Goal: Task Accomplishment & Management: Manage account settings

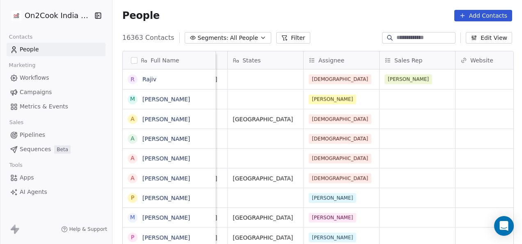
click at [314, 61] on div "Assignee" at bounding box center [341, 60] width 64 height 8
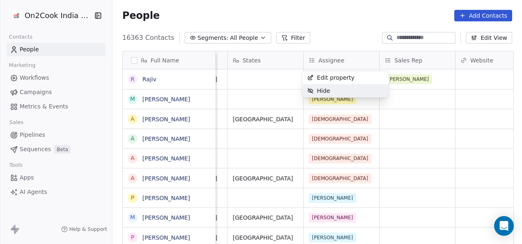
click at [374, 103] on html "On2Cook India Pvt. Ltd. Contacts People Marketing Workflows Campaigns Metrics &…" at bounding box center [261, 122] width 522 height 244
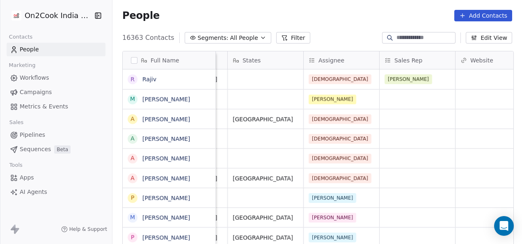
click at [276, 34] on button "Filter" at bounding box center [293, 37] width 34 height 11
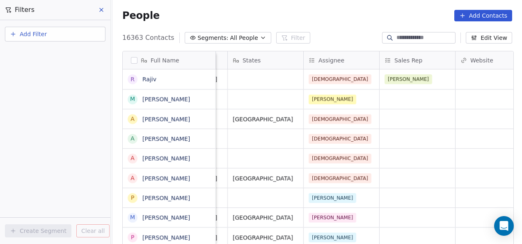
click at [75, 39] on button "Add Filter" at bounding box center [55, 34] width 101 height 15
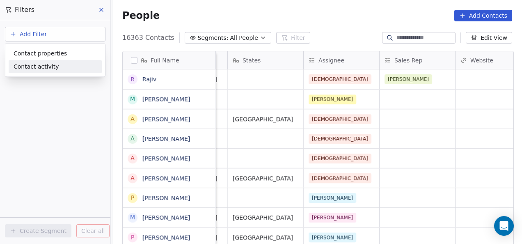
click at [64, 63] on div "Contact activity" at bounding box center [55, 66] width 83 height 9
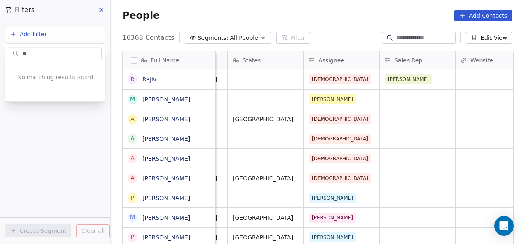
type input "***"
click at [103, 9] on html "On2Cook India Pvt. Ltd. Contacts People Marketing Workflows Campaigns Metrics &…" at bounding box center [261, 122] width 522 height 244
click at [104, 9] on icon at bounding box center [101, 10] width 7 height 7
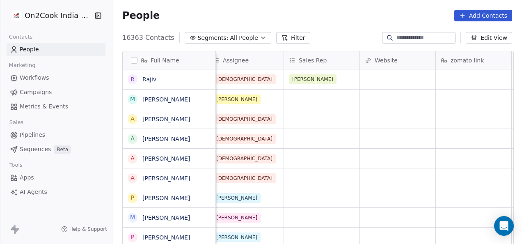
click at [323, 25] on div "People Add Contacts" at bounding box center [317, 15] width 410 height 31
click at [135, 58] on div "Full Name" at bounding box center [168, 60] width 81 height 8
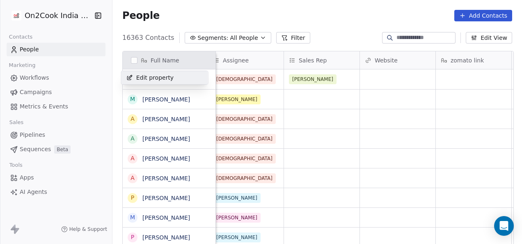
click at [317, 31] on html "On2Cook India Pvt. Ltd. Contacts People Marketing Workflows Campaigns Metrics &…" at bounding box center [261, 122] width 522 height 244
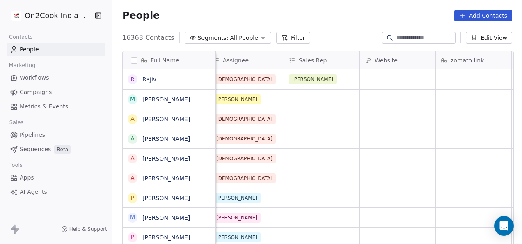
click at [317, 31] on div "16363 Contacts Segments: All People Filter Edit View" at bounding box center [317, 37] width 410 height 13
click at [317, 31] on section "People Add Contacts 16363 Contacts Segments: All People Filter Edit View Tag Ad…" at bounding box center [317, 122] width 410 height 244
click at [30, 89] on span "Campaigns" at bounding box center [36, 92] width 32 height 9
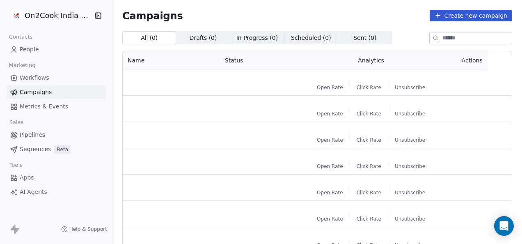
click at [30, 106] on span "Metrics & Events" at bounding box center [44, 106] width 48 height 9
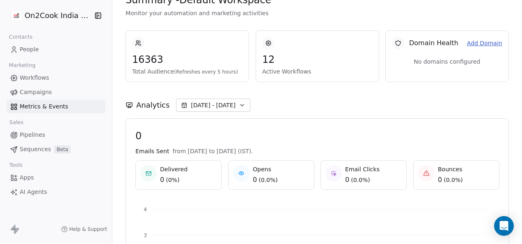
scroll to position [16, 0]
click at [267, 44] on icon at bounding box center [268, 42] width 5 height 5
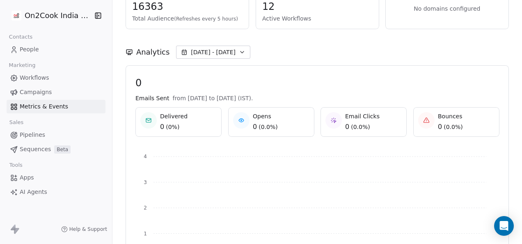
scroll to position [71, 0]
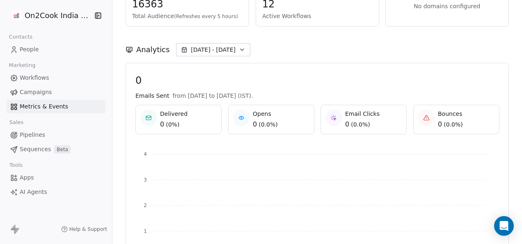
click at [354, 146] on icon "Sep 19 Sep 20 Sep 21 Sep 22 0 1 2 3 4" at bounding box center [312, 211] width 366 height 131
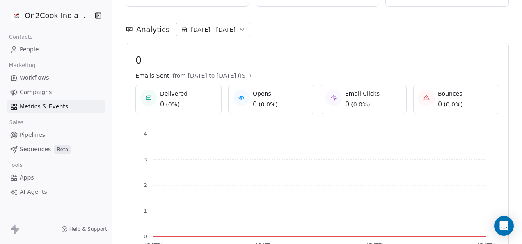
scroll to position [0, 0]
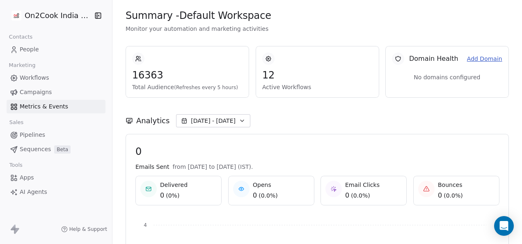
click at [35, 47] on span "People" at bounding box center [29, 49] width 19 height 9
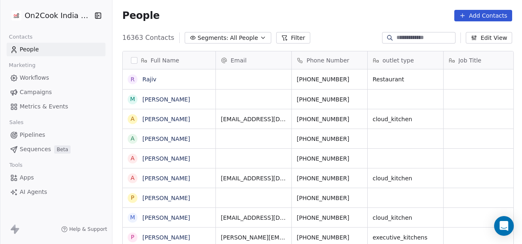
click at [455, 117] on html "On2Cook India Pvt. Ltd. Contacts People Marketing Workflows Campaigns Metrics &…" at bounding box center [261, 122] width 522 height 244
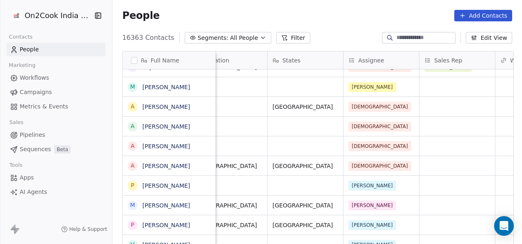
scroll to position [0, 710]
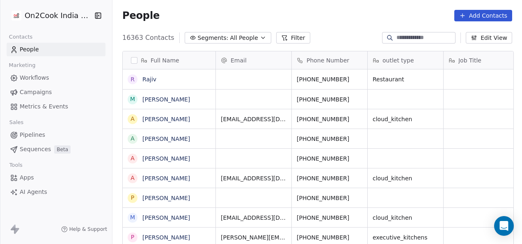
scroll to position [208, 405]
click at [284, 37] on button "Filter" at bounding box center [293, 37] width 34 height 11
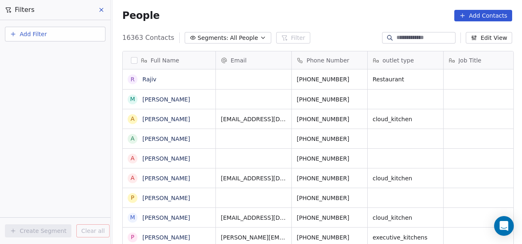
click at [332, 6] on div "People Add Contacts" at bounding box center [317, 15] width 410 height 31
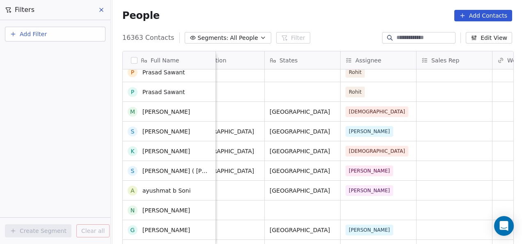
scroll to position [323, 0]
click at [339, 38] on div "16363 Contacts Segments: All People Filter Edit View" at bounding box center [317, 37] width 410 height 13
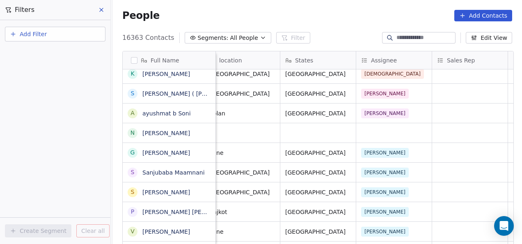
scroll to position [0, 695]
click at [40, 34] on span "Add Filter" at bounding box center [33, 34] width 27 height 9
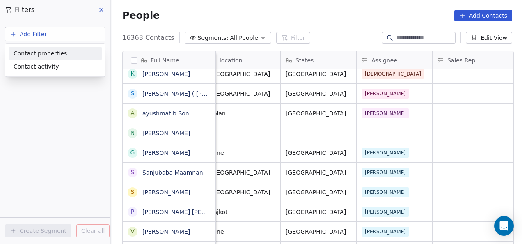
click at [39, 55] on span "Contact properties" at bounding box center [40, 53] width 53 height 9
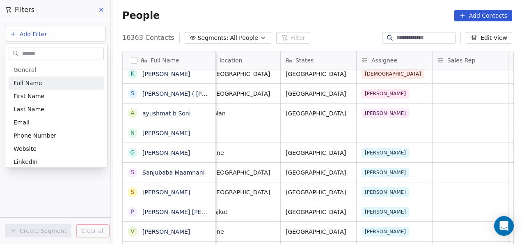
click at [37, 54] on input "text" at bounding box center [62, 54] width 83 height 12
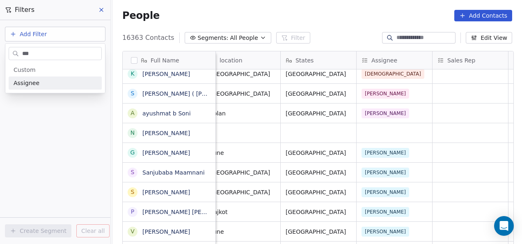
type input "***"
click at [53, 82] on div "Assignee" at bounding box center [55, 83] width 83 height 8
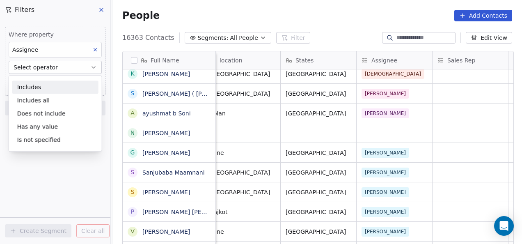
click at [35, 85] on div "Includes" at bounding box center [55, 86] width 86 height 13
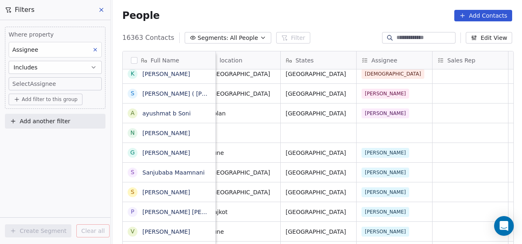
click at [35, 85] on body "On2Cook India Pvt. Ltd. Contacts People Marketing Workflows Campaigns Metrics &…" at bounding box center [261, 122] width 522 height 244
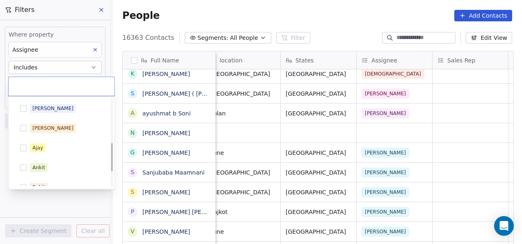
scroll to position [186, 0]
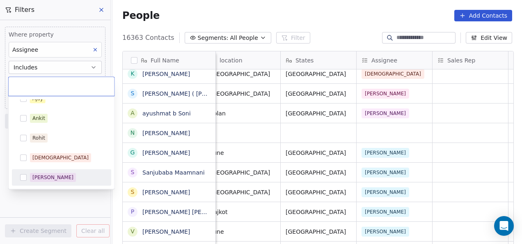
click at [39, 176] on div "[PERSON_NAME]" at bounding box center [52, 177] width 41 height 7
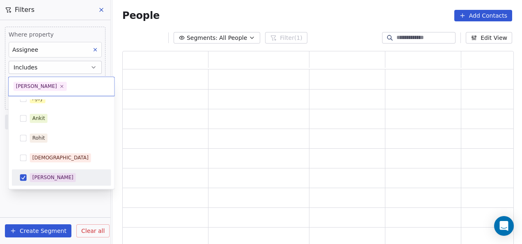
click at [62, 209] on html "On2Cook India Pvt. Ltd. Contacts People Marketing Workflows Campaigns Metrics &…" at bounding box center [261, 122] width 522 height 244
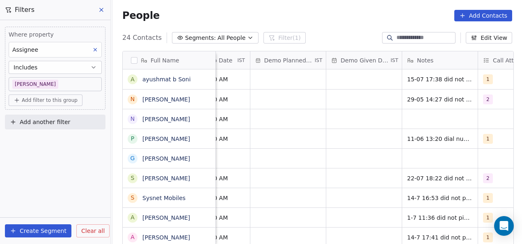
scroll to position [0, 1399]
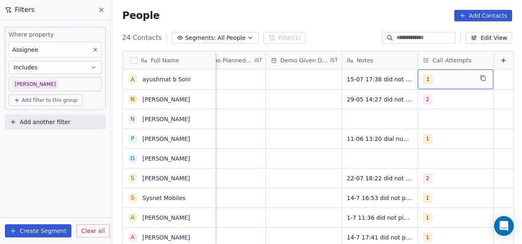
click at [418, 88] on div "1" at bounding box center [456, 79] width 76 height 20
click at [440, 78] on div "1" at bounding box center [448, 79] width 50 height 10
click at [433, 79] on div "1" at bounding box center [451, 79] width 50 height 10
click at [452, 75] on div "1" at bounding box center [451, 79] width 50 height 10
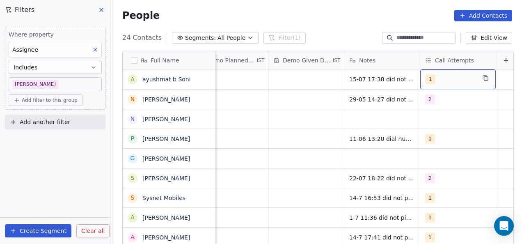
click at [452, 75] on div "1" at bounding box center [451, 79] width 50 height 10
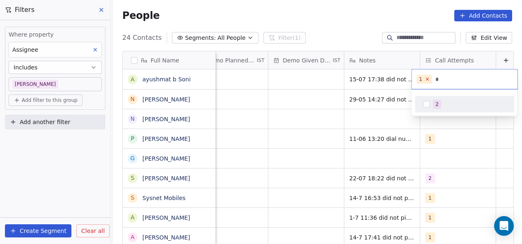
type input "*"
click at [427, 80] on icon at bounding box center [427, 78] width 5 height 5
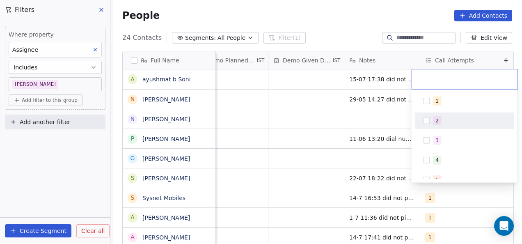
click at [425, 118] on button "Suggestions" at bounding box center [426, 120] width 7 height 7
click at [445, 122] on div "2" at bounding box center [469, 120] width 73 height 9
click at [429, 119] on button "Suggestions" at bounding box center [426, 120] width 7 height 7
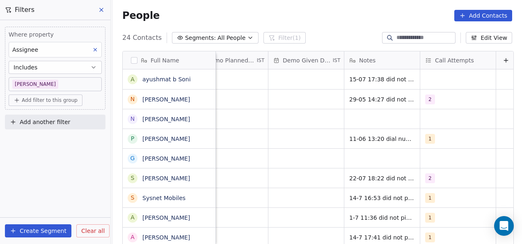
click at [337, 121] on html "On2Cook India Pvt. Ltd. Contacts People Marketing Workflows Campaigns Metrics &…" at bounding box center [261, 122] width 522 height 244
click at [462, 80] on div "grid" at bounding box center [458, 79] width 76 height 20
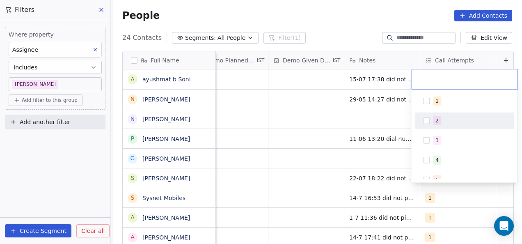
click at [429, 116] on div "2" at bounding box center [464, 120] width 93 height 13
click at [449, 119] on div "2" at bounding box center [469, 120] width 73 height 9
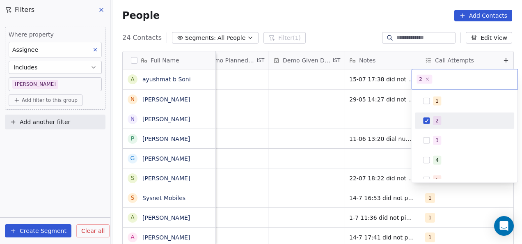
click at [449, 119] on div "2" at bounding box center [469, 120] width 73 height 9
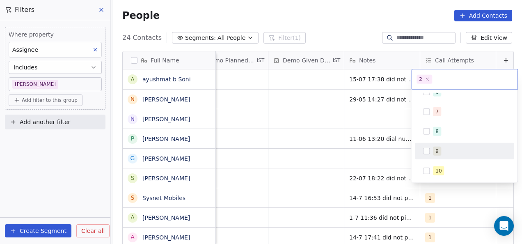
scroll to position [0, 0]
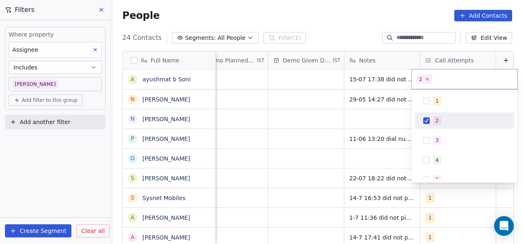
click at [450, 115] on div "2" at bounding box center [464, 120] width 93 height 13
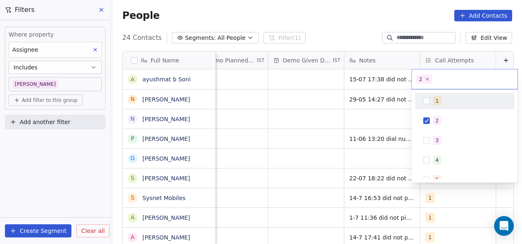
click at [466, 77] on input "text" at bounding box center [473, 79] width 79 height 9
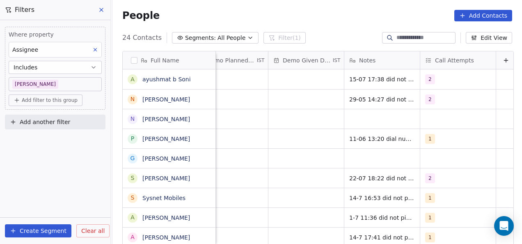
click at [337, 98] on html "On2Cook India Pvt. Ltd. Contacts People Marketing Workflows Campaigns Metrics &…" at bounding box center [261, 122] width 522 height 244
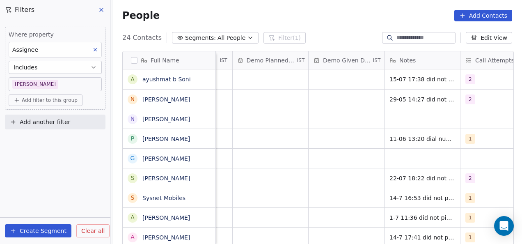
scroll to position [2, 1351]
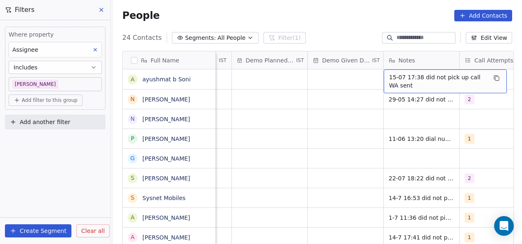
click at [386, 76] on div "15-07 17:38 did not pick up call WA sent" at bounding box center [445, 81] width 123 height 24
drag, startPoint x: 385, startPoint y: 70, endPoint x: 386, endPoint y: 76, distance: 5.4
click at [386, 76] on div "15-07 17:38 did not pick up call WA sent" at bounding box center [445, 81] width 123 height 24
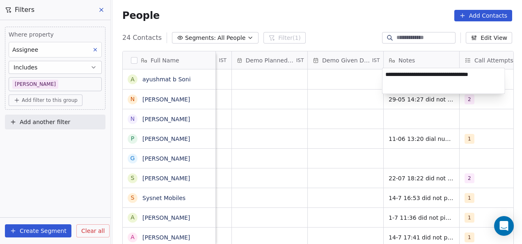
click at [386, 77] on textarea "**********" at bounding box center [444, 80] width 122 height 25
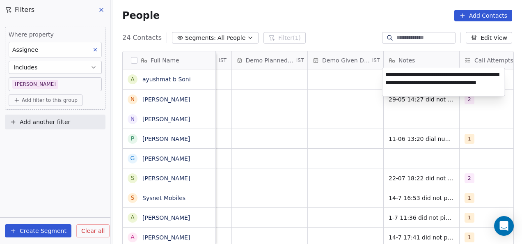
type textarea "**********"
click at [369, 83] on html "On2Cook India Pvt. Ltd. Contacts People Marketing Workflows Campaigns Metrics &…" at bounding box center [261, 122] width 522 height 244
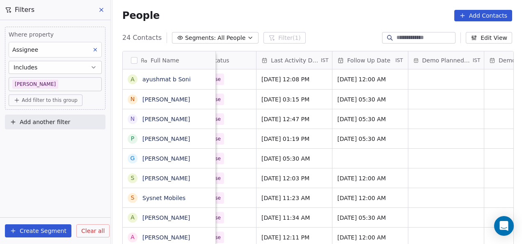
scroll to position [2, 1166]
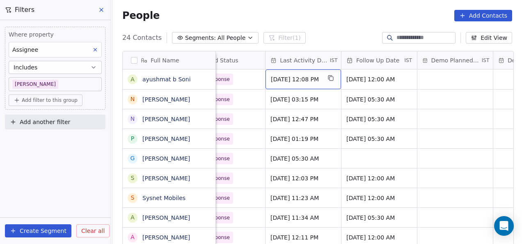
click at [271, 71] on div "[DATE] 12:08 PM" at bounding box center [304, 79] width 76 height 20
click at [271, 76] on span "[DATE] 12:08 PM" at bounding box center [296, 79] width 50 height 8
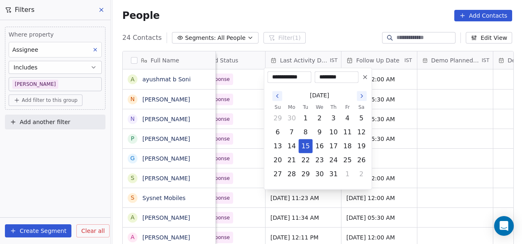
click at [404, 98] on html "On2Cook India Pvt. Ltd. Contacts People Marketing Workflows Campaigns Metrics &…" at bounding box center [261, 122] width 522 height 244
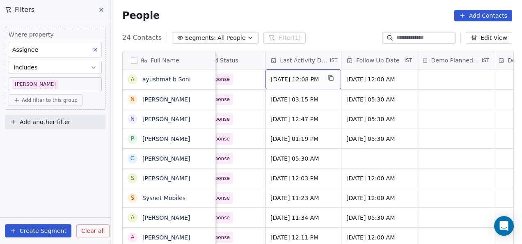
click at [303, 76] on span "[DATE] 12:08 PM" at bounding box center [296, 79] width 50 height 8
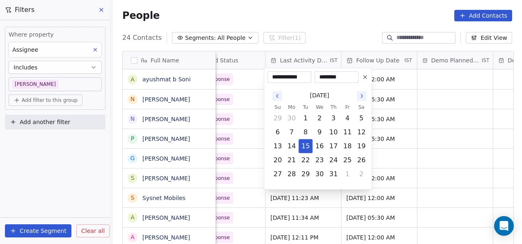
click at [362, 95] on icon "Go to the Next Month" at bounding box center [362, 96] width 7 height 7
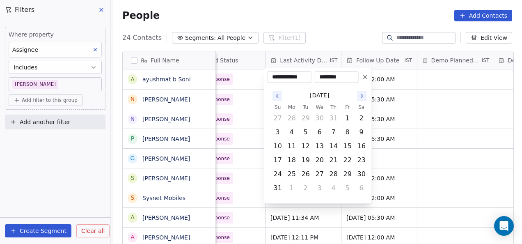
click at [362, 95] on icon "Go to the Next Month" at bounding box center [362, 96] width 7 height 7
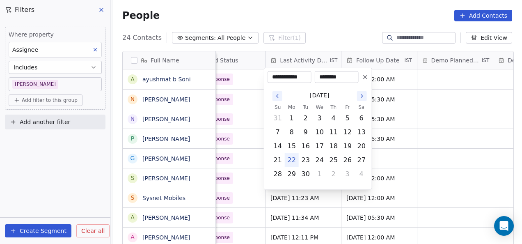
click at [289, 161] on button "22" at bounding box center [291, 160] width 13 height 13
type input "**********"
click at [289, 163] on button "22" at bounding box center [291, 160] width 13 height 13
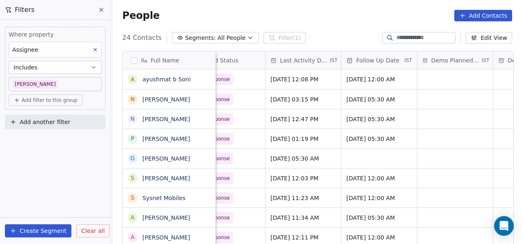
click at [394, 111] on html "On2Cook India Pvt. Ltd. Contacts People Marketing Workflows Campaigns Metrics &…" at bounding box center [261, 122] width 522 height 244
click at [372, 75] on span "[DATE] 12:00 AM" at bounding box center [372, 79] width 50 height 8
click at [370, 76] on span "[DATE] 12:00 AM" at bounding box center [372, 79] width 50 height 8
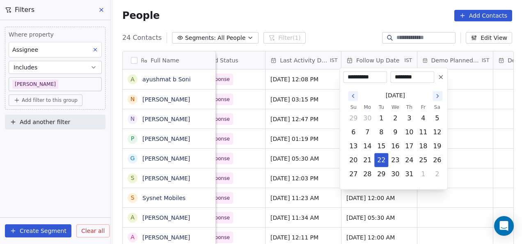
click at [435, 100] on button "Go to the Next Month" at bounding box center [438, 96] width 10 height 10
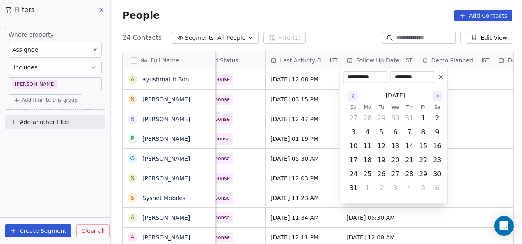
click at [438, 96] on icon "Go to the Next Month" at bounding box center [438, 95] width 2 height 3
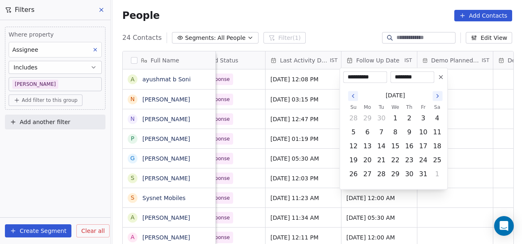
click at [441, 94] on icon "Go to the Next Month" at bounding box center [437, 96] width 7 height 7
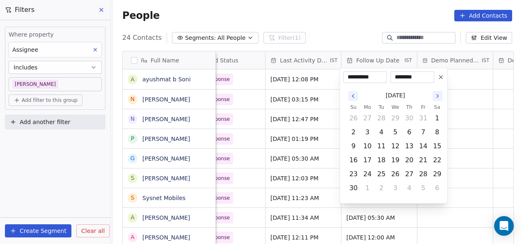
click at [441, 94] on button "Go to the Next Month" at bounding box center [438, 96] width 10 height 10
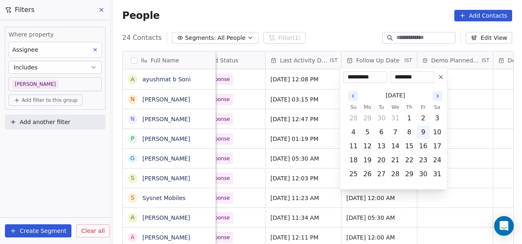
click at [418, 128] on button "9" at bounding box center [423, 132] width 13 height 13
type input "**********"
click at [423, 130] on button "9" at bounding box center [423, 132] width 13 height 13
click at [484, 108] on html "On2Cook India Pvt. Ltd. Contacts People Marketing Workflows Campaigns Metrics &…" at bounding box center [261, 122] width 522 height 244
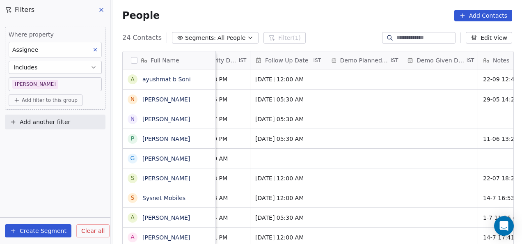
scroll to position [0, 1399]
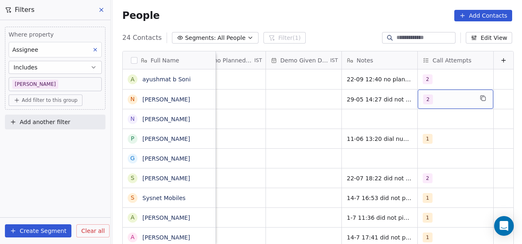
click at [423, 97] on span "2" at bounding box center [428, 99] width 10 height 10
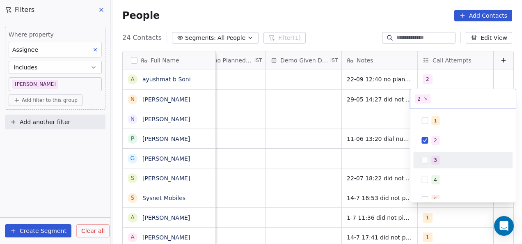
click at [420, 157] on div "3" at bounding box center [463, 160] width 93 height 13
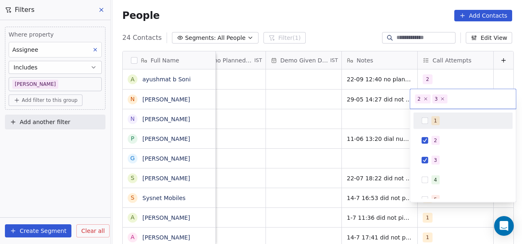
click at [427, 101] on span "2" at bounding box center [423, 98] width 16 height 9
click at [426, 99] on icon at bounding box center [425, 98] width 5 height 5
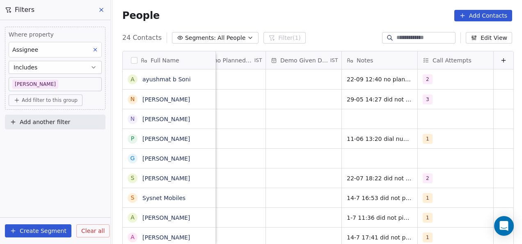
click at [311, 155] on html "On2Cook India Pvt. Ltd. Contacts People Marketing Workflows Campaigns Metrics &…" at bounding box center [261, 122] width 522 height 244
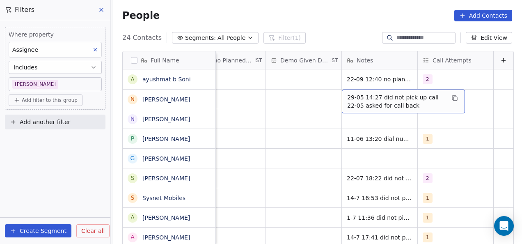
click at [342, 96] on div "29-05 14:27 did not pick up call 22-05 asked for call back" at bounding box center [403, 102] width 123 height 24
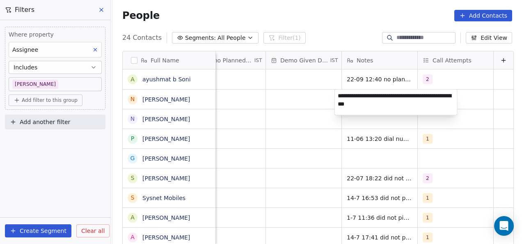
click at [339, 95] on textarea "**********" at bounding box center [396, 102] width 122 height 25
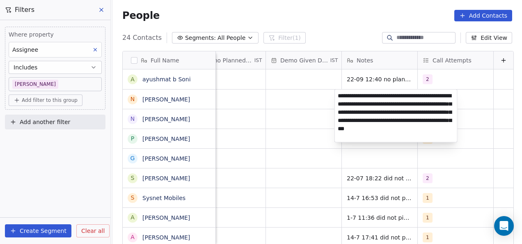
type textarea "**********"
click at [307, 96] on html "On2Cook India Pvt. Ltd. Contacts People Marketing Workflows Campaigns Metrics &…" at bounding box center [261, 122] width 522 height 244
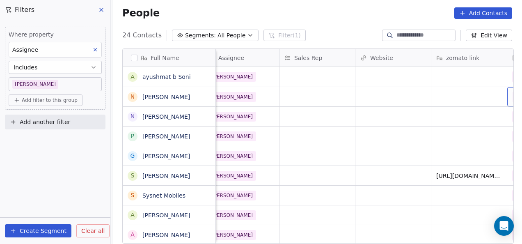
scroll to position [0, 924]
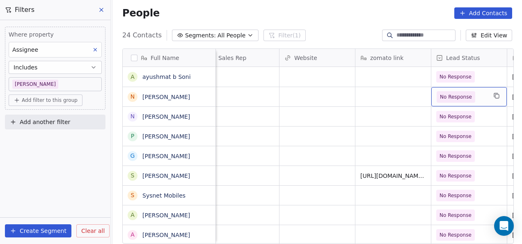
click at [459, 99] on span "No Response" at bounding box center [456, 97] width 32 height 8
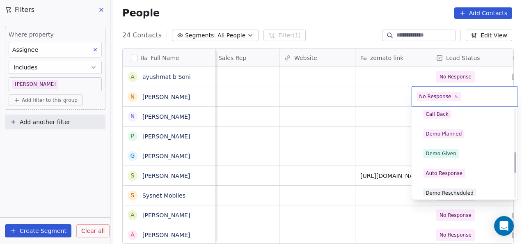
scroll to position [181, 0]
click at [490, 136] on div "Demo Planned" at bounding box center [464, 134] width 83 height 9
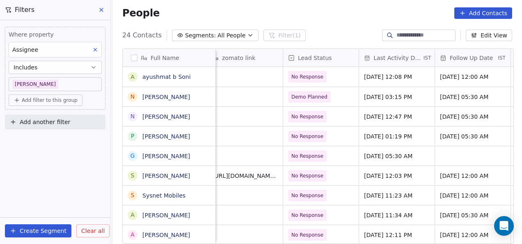
scroll to position [0, 1072]
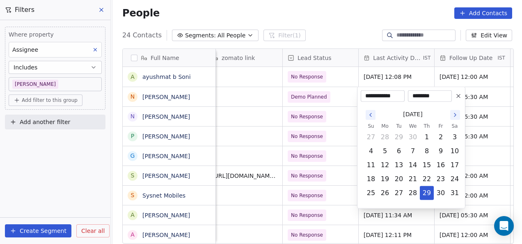
click at [253, 124] on html "On2Cook India Pvt. Ltd. Contacts People Marketing Workflows Campaigns Metrics &…" at bounding box center [261, 122] width 522 height 244
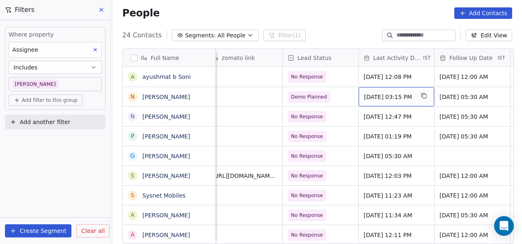
click at [407, 96] on span "[DATE] 03:15 PM" at bounding box center [389, 97] width 50 height 8
click at [407, 99] on span "[DATE] 03:15 PM" at bounding box center [389, 97] width 50 height 8
click at [393, 97] on span "[DATE] 03:15 PM" at bounding box center [389, 97] width 50 height 8
click at [372, 101] on div "[DATE] 03:15 PM" at bounding box center [397, 96] width 76 height 19
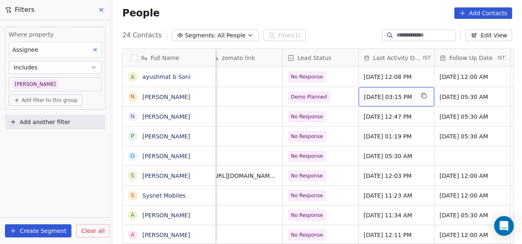
click at [372, 101] on div "[DATE] 03:15 PM" at bounding box center [397, 96] width 76 height 19
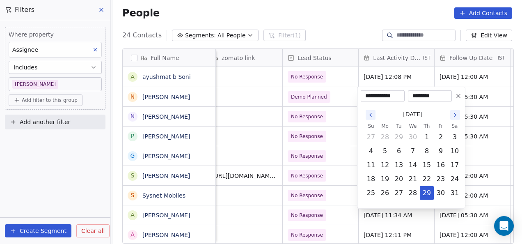
click at [456, 115] on icon "Go to the Next Month" at bounding box center [456, 114] width 2 height 3
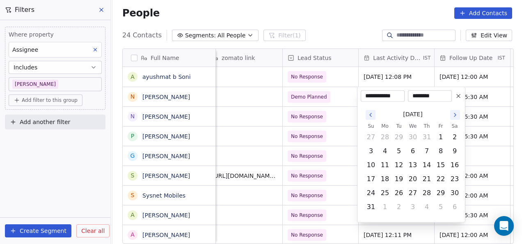
click at [456, 115] on icon "Go to the Next Month" at bounding box center [456, 114] width 2 height 3
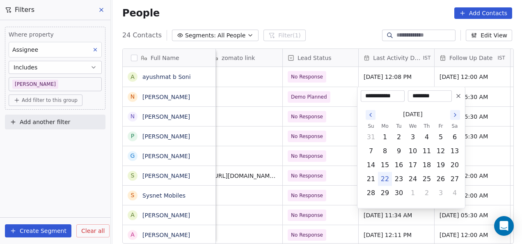
click at [387, 176] on button "22" at bounding box center [385, 178] width 13 height 13
type input "**********"
click at [383, 177] on button "22" at bounding box center [385, 178] width 13 height 13
click at [428, 89] on div "**********" at bounding box center [411, 148] width 108 height 122
click at [434, 96] on input "********" at bounding box center [430, 96] width 41 height 8
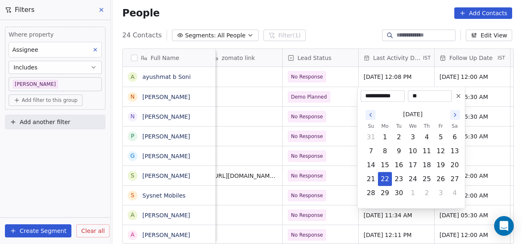
type input "*"
type input "*****"
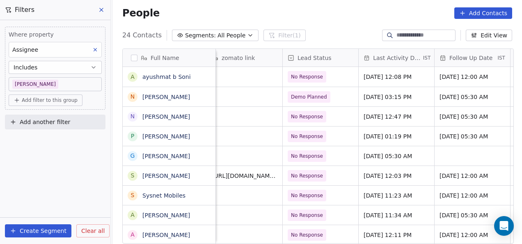
click at [324, 154] on html "On2Cook India Pvt. Ltd. Contacts People Marketing Workflows Campaigns Metrics &…" at bounding box center [261, 122] width 522 height 244
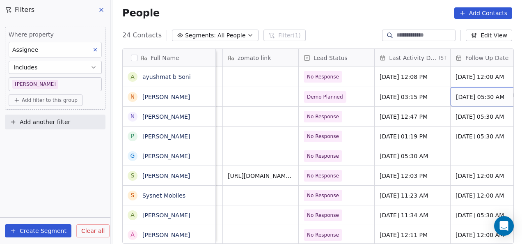
scroll to position [0, 1076]
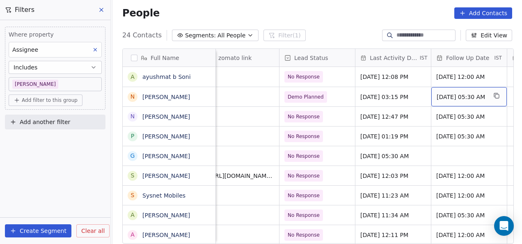
click at [458, 93] on span "[DATE] 05:30 AM" at bounding box center [462, 97] width 50 height 8
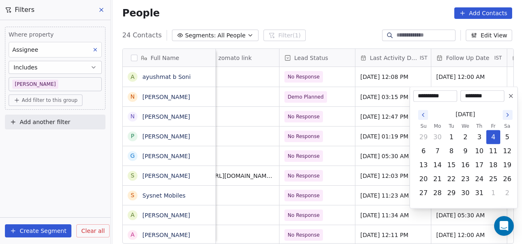
click at [507, 113] on icon "Go to the Next Month" at bounding box center [508, 115] width 7 height 7
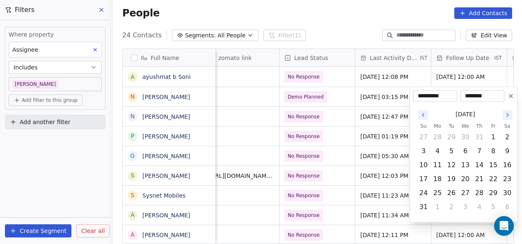
click at [507, 113] on icon "Go to the Next Month" at bounding box center [508, 115] width 7 height 7
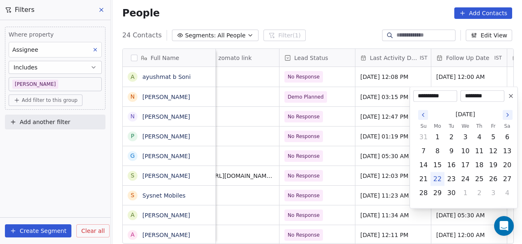
click at [434, 179] on button "22" at bounding box center [437, 178] width 13 height 13
type input "**********"
click at [434, 179] on button "22" at bounding box center [437, 178] width 13 height 13
click at [476, 94] on input "********" at bounding box center [482, 96] width 41 height 8
click at [340, 123] on html "On2Cook India Pvt. Ltd. Contacts People Marketing Workflows Campaigns Metrics &…" at bounding box center [261, 122] width 522 height 244
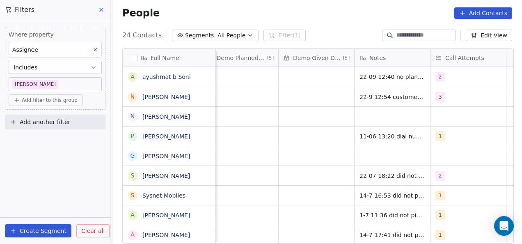
scroll to position [0, 1367]
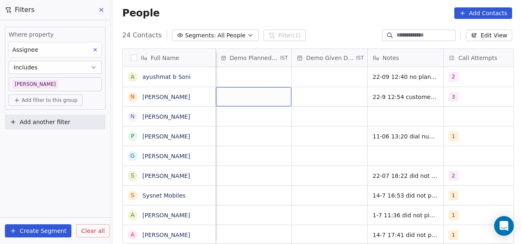
click at [255, 96] on div "grid" at bounding box center [254, 96] width 76 height 19
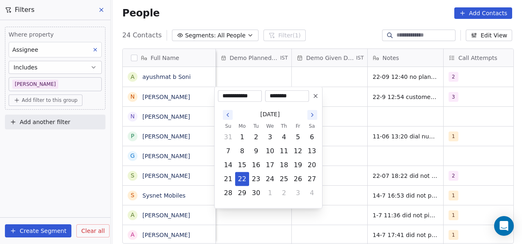
click at [454, 191] on html "On2Cook India Pvt. Ltd. Contacts People Marketing Workflows Campaigns Metrics &…" at bounding box center [261, 122] width 522 height 244
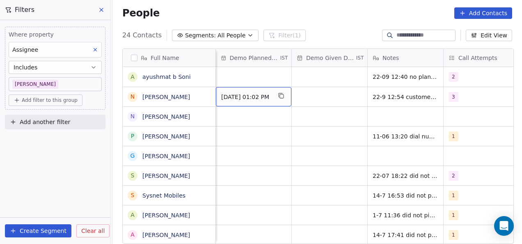
click at [271, 94] on span "[DATE] 01:02 PM" at bounding box center [246, 97] width 50 height 8
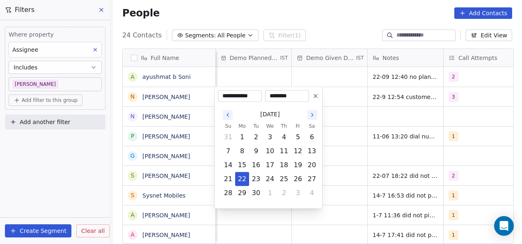
click at [282, 96] on input "********" at bounding box center [287, 96] width 41 height 8
type input "********"
click at [338, 125] on html "On2Cook India Pvt. Ltd. Contacts People Marketing Workflows Campaigns Metrics &…" at bounding box center [261, 122] width 522 height 244
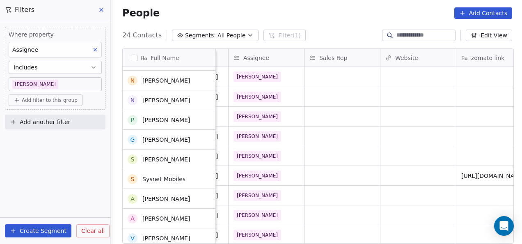
scroll to position [0, 0]
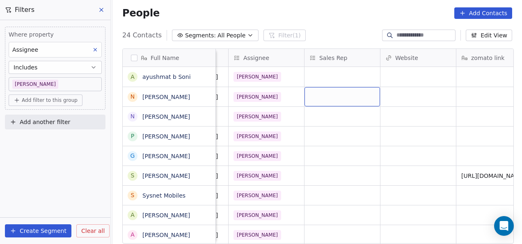
click at [334, 96] on div "grid" at bounding box center [343, 96] width 76 height 19
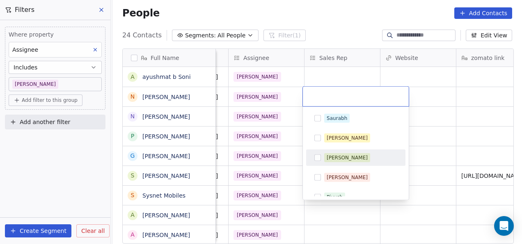
click at [326, 161] on span "[PERSON_NAME]" at bounding box center [347, 157] width 46 height 9
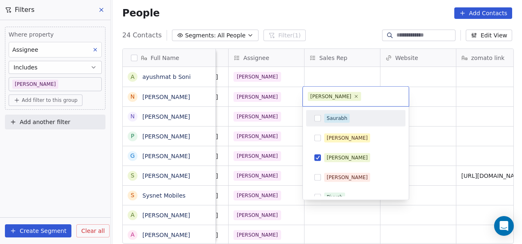
click at [427, 99] on html "On2Cook India Pvt. Ltd. Contacts People Marketing Workflows Campaigns Metrics &…" at bounding box center [261, 122] width 522 height 244
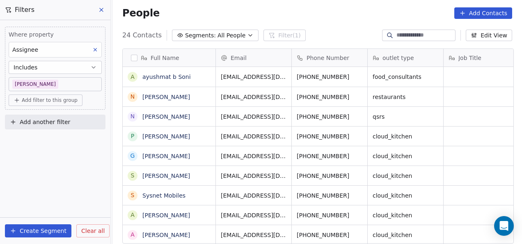
click at [103, 12] on icon at bounding box center [101, 10] width 7 height 7
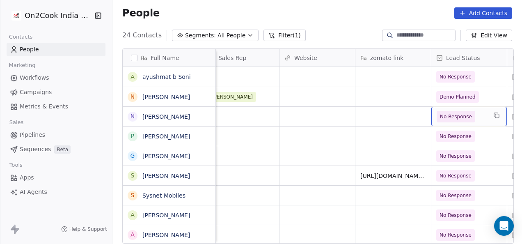
scroll to position [0, 1000]
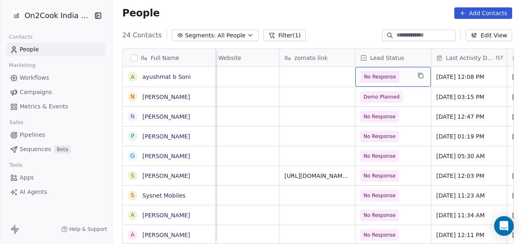
click at [397, 75] on span "No Response" at bounding box center [386, 76] width 50 height 11
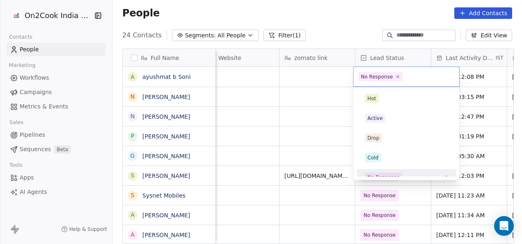
scroll to position [9, 0]
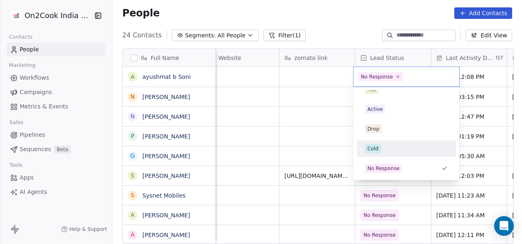
click at [374, 143] on div "Cold" at bounding box center [406, 148] width 93 height 13
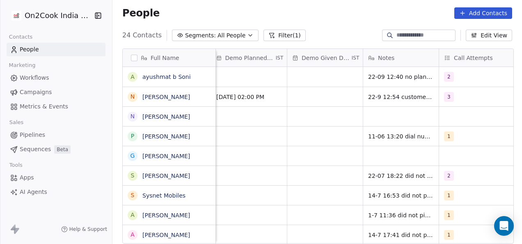
scroll to position [0, 1399]
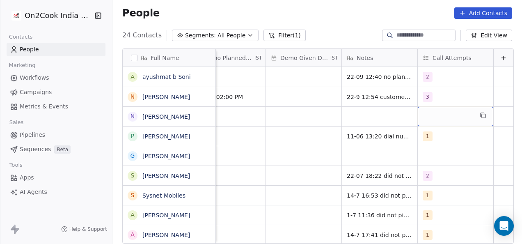
click at [427, 118] on div "grid" at bounding box center [456, 116] width 76 height 19
click at [422, 115] on div "grid" at bounding box center [456, 116] width 76 height 19
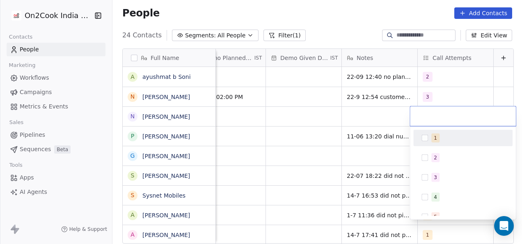
click at [426, 140] on button "Suggestions" at bounding box center [425, 138] width 7 height 7
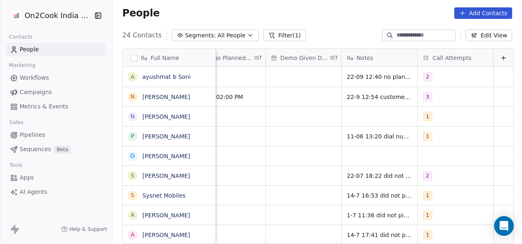
click at [379, 152] on html "On2Cook India Pvt. Ltd. Contacts People Marketing Workflows Campaigns Metrics &…" at bounding box center [261, 122] width 522 height 244
click at [369, 112] on div "grid" at bounding box center [380, 116] width 76 height 19
type textarea "*********"
click at [305, 110] on html "On2Cook India Pvt. Ltd. Contacts People Marketing Workflows Campaigns Metrics &…" at bounding box center [261, 122] width 522 height 244
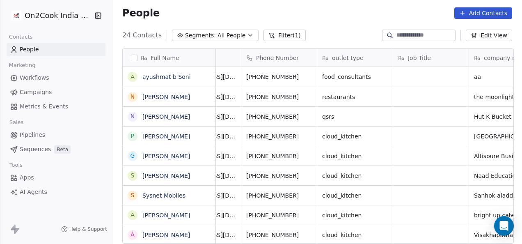
scroll to position [0, 0]
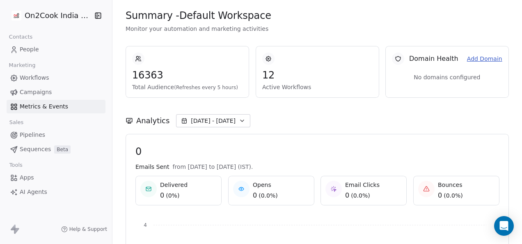
click at [50, 51] on link "People" at bounding box center [56, 50] width 99 height 14
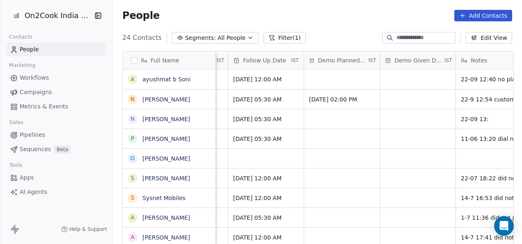
scroll to position [0, 1388]
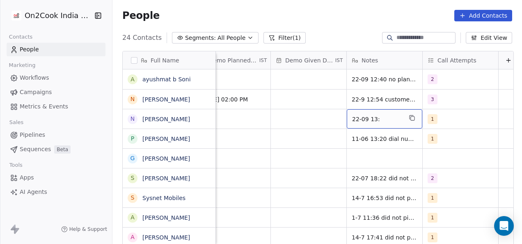
click at [381, 118] on span "22-09 13:" at bounding box center [377, 119] width 50 height 8
click at [381, 118] on textarea "*********" at bounding box center [383, 121] width 75 height 25
type textarea "**********"
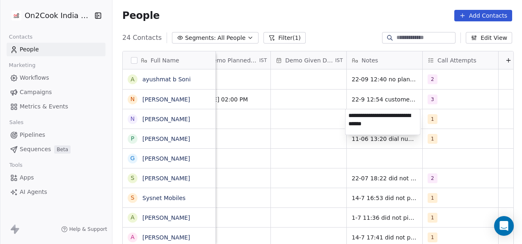
click at [314, 119] on html "On2Cook India Pvt. Ltd. Contacts People Marketing Workflows Campaigns Metrics &…" at bounding box center [261, 122] width 522 height 244
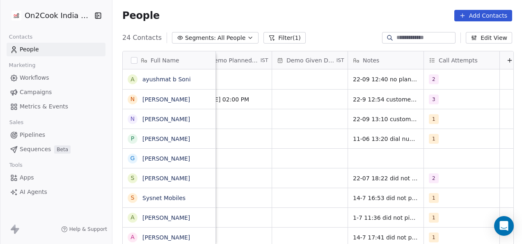
scroll to position [0, 1399]
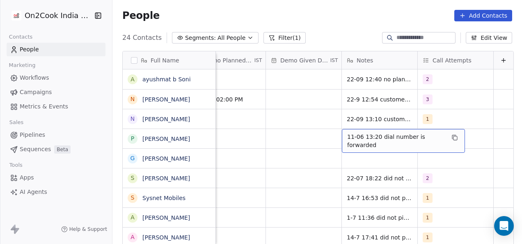
click at [347, 138] on span "11-06 13:20 dial number is forwarded" at bounding box center [396, 141] width 98 height 16
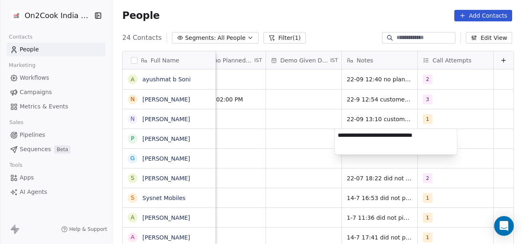
click at [339, 135] on textarea "**********" at bounding box center [396, 141] width 122 height 25
type textarea "**********"
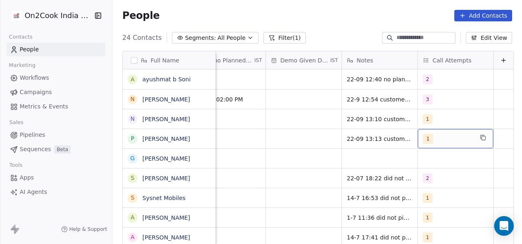
click at [423, 141] on span "1" at bounding box center [428, 139] width 10 height 10
click at [380, 167] on html "On2Cook India Pvt. Ltd. Contacts People Marketing Workflows Campaigns Metrics &…" at bounding box center [261, 122] width 522 height 244
click at [425, 138] on div "1" at bounding box center [448, 139] width 50 height 10
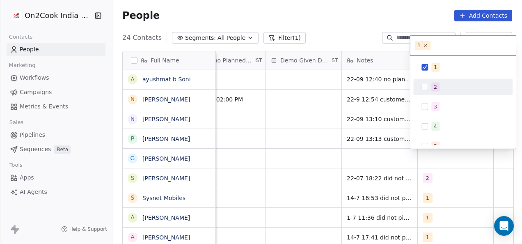
click at [425, 92] on div "2" at bounding box center [463, 86] width 93 height 13
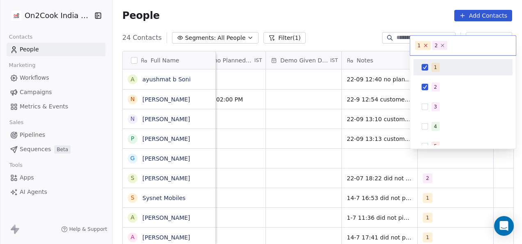
click at [426, 44] on icon at bounding box center [426, 45] width 3 height 3
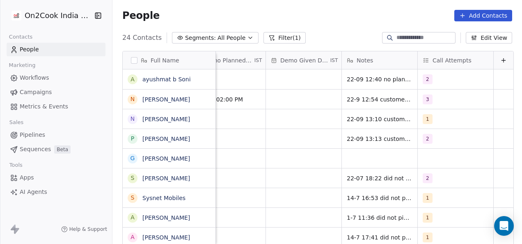
click at [321, 113] on html "On2Cook India Pvt. Ltd. Contacts People Marketing Workflows Campaigns Metrics &…" at bounding box center [261, 122] width 522 height 244
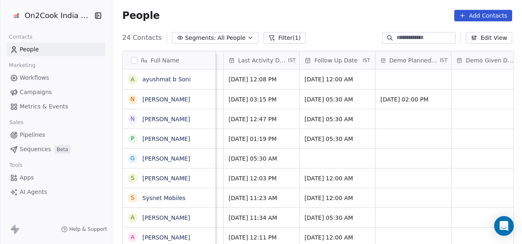
scroll to position [0, 1168]
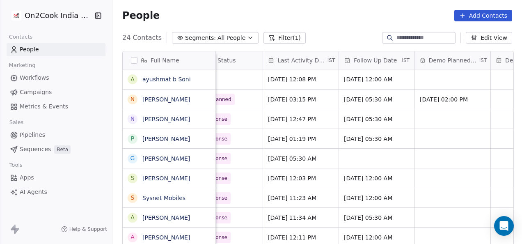
click at [0, 184] on div at bounding box center [0, 122] width 0 height 244
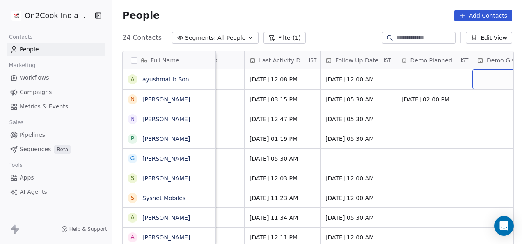
scroll to position [0, 1187]
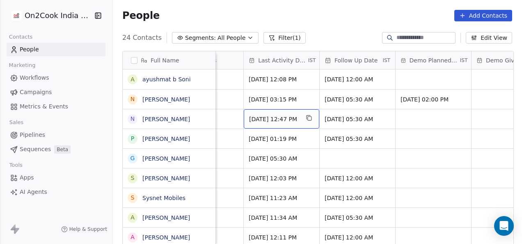
click at [254, 116] on span "[DATE] 12:47 PM" at bounding box center [274, 119] width 50 height 8
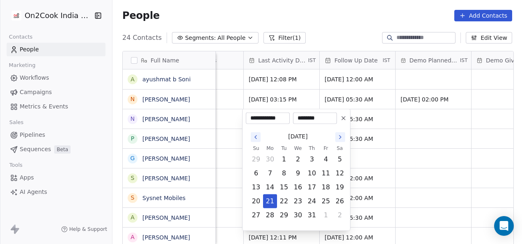
click at [338, 134] on icon "Go to the Next Month" at bounding box center [340, 137] width 7 height 7
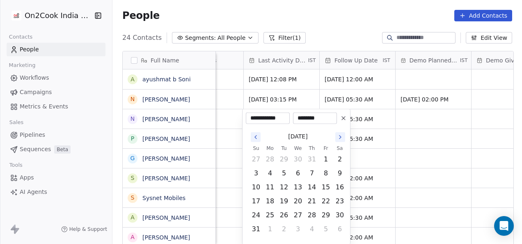
click at [338, 134] on icon "Go to the Next Month" at bounding box center [340, 137] width 7 height 7
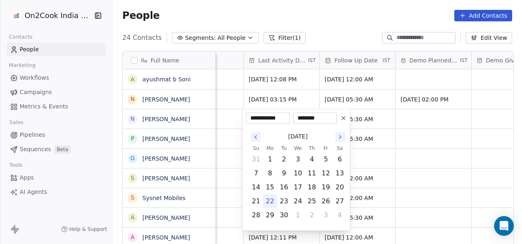
click at [269, 200] on button "22" at bounding box center [270, 201] width 13 height 13
type input "**********"
click at [269, 200] on button "22" at bounding box center [270, 201] width 13 height 13
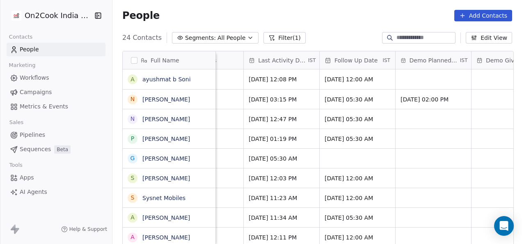
click at [227, 171] on html "On2Cook India Pvt. Ltd. Contacts People Marketing Workflows Campaigns Metrics &…" at bounding box center [261, 122] width 522 height 244
click at [342, 119] on span "[DATE] 05:30 AM" at bounding box center [350, 119] width 50 height 8
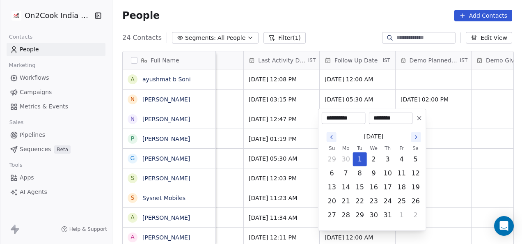
click at [413, 136] on icon "Go to the Next Month" at bounding box center [416, 137] width 7 height 7
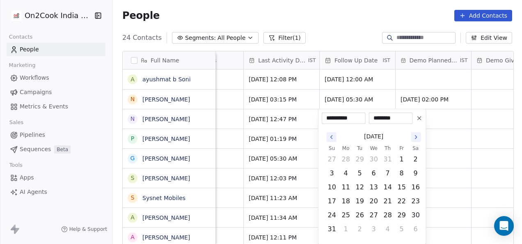
click at [418, 136] on icon "Go to the Next Month" at bounding box center [416, 137] width 7 height 7
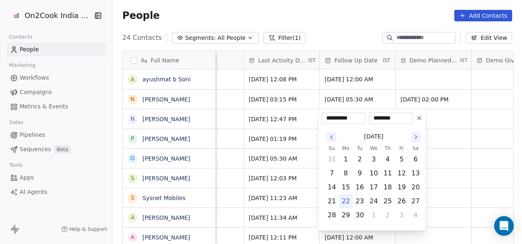
click at [349, 199] on button "22" at bounding box center [346, 201] width 13 height 13
click at [416, 136] on icon "Go to the Next Month" at bounding box center [416, 136] width 2 height 3
click at [332, 135] on icon "Go to the Previous Month" at bounding box center [331, 137] width 7 height 7
click at [362, 197] on button "23" at bounding box center [360, 201] width 13 height 13
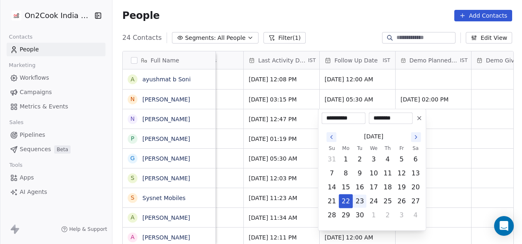
type input "**********"
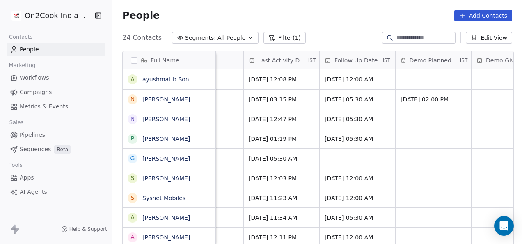
click at [452, 148] on html "On2Cook India Pvt. Ltd. Contacts People Marketing Workflows Campaigns Metrics &…" at bounding box center [261, 122] width 522 height 244
click at [298, 117] on span "[DATE] 12:47 PM" at bounding box center [274, 119] width 50 height 8
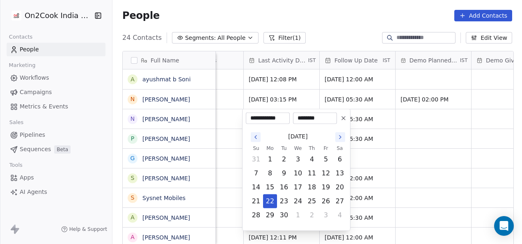
drag, startPoint x: 306, startPoint y: 117, endPoint x: 318, endPoint y: 121, distance: 12.6
click at [318, 121] on input "********" at bounding box center [315, 118] width 41 height 8
click at [312, 118] on input "********" at bounding box center [315, 118] width 41 height 8
type input "********"
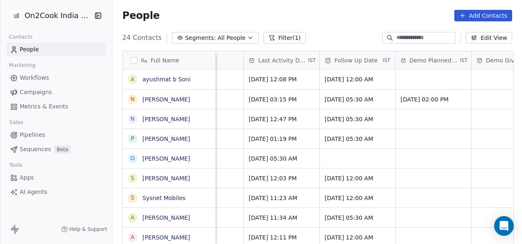
click at [404, 132] on html "On2Cook India Pvt. Ltd. Contacts People Marketing Workflows Campaigns Metrics &…" at bounding box center [261, 122] width 522 height 244
click at [295, 122] on span "[DATE] 12:47 PM" at bounding box center [274, 119] width 50 height 8
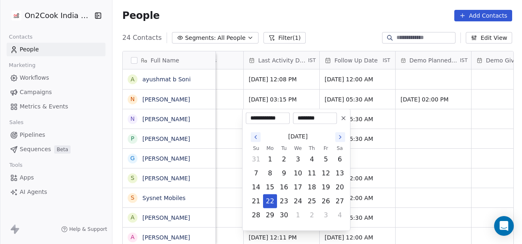
click at [310, 116] on input "********" at bounding box center [315, 118] width 41 height 8
type input "********"
click at [329, 117] on input "********" at bounding box center [315, 118] width 41 height 8
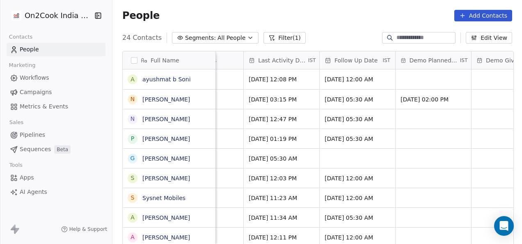
click at [399, 135] on html "On2Cook India Pvt. Ltd. Contacts People Marketing Workflows Campaigns Metrics &…" at bounding box center [261, 122] width 522 height 244
click at [291, 116] on span "[DATE] 12:47 PM" at bounding box center [274, 119] width 50 height 8
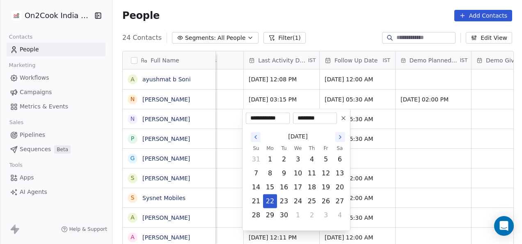
click at [311, 115] on input "********" at bounding box center [315, 118] width 41 height 8
type input "********"
drag, startPoint x: 265, startPoint y: 118, endPoint x: 270, endPoint y: 198, distance: 80.2
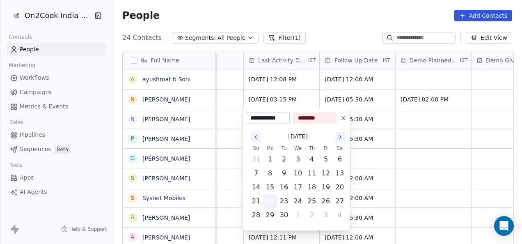
click at [270, 198] on div "**********" at bounding box center [296, 170] width 108 height 122
click at [270, 198] on button "22" at bounding box center [270, 201] width 13 height 13
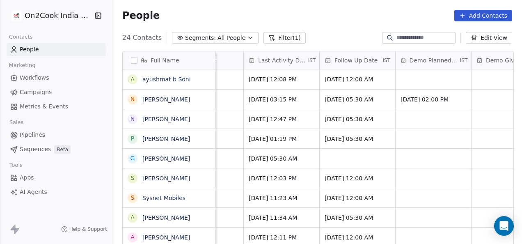
click at [396, 149] on html "On2Cook India Pvt. Ltd. Contacts People Marketing Workflows Campaigns Metrics &…" at bounding box center [261, 122] width 522 height 244
click at [372, 118] on span "[DATE] 05:30 AM" at bounding box center [350, 119] width 50 height 8
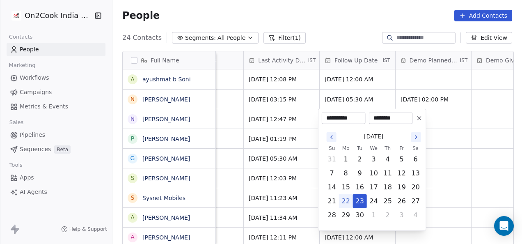
click at [343, 198] on button "22" at bounding box center [346, 201] width 13 height 13
type input "**********"
click at [389, 116] on input "********" at bounding box center [391, 118] width 41 height 8
type input "***"
click at [422, 117] on icon at bounding box center [419, 118] width 7 height 7
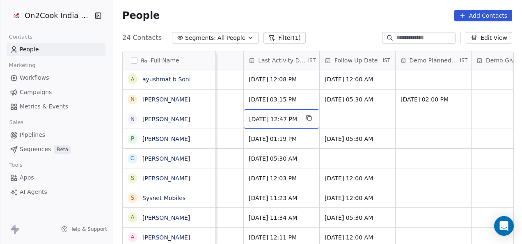
click at [290, 115] on span "[DATE] 12:47 PM" at bounding box center [274, 119] width 50 height 8
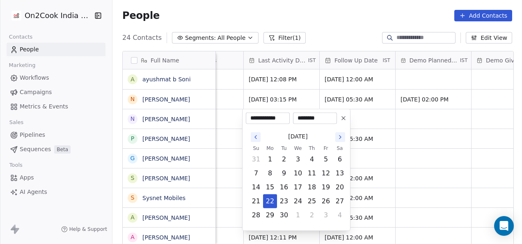
click at [311, 115] on input "********" at bounding box center [315, 118] width 41 height 8
click at [340, 119] on icon at bounding box center [343, 118] width 7 height 7
type input "**********"
type input "********"
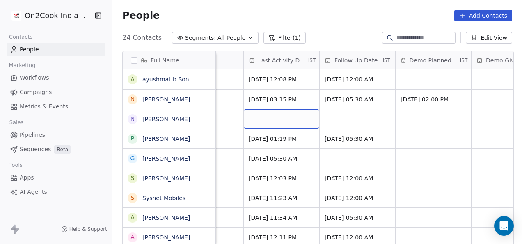
click at [297, 126] on div "grid" at bounding box center [282, 118] width 76 height 19
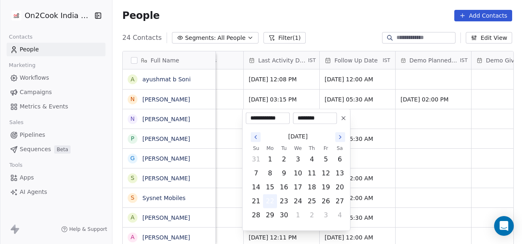
click at [274, 200] on button "22" at bounding box center [270, 201] width 13 height 13
click at [271, 198] on button "22" at bounding box center [270, 201] width 13 height 13
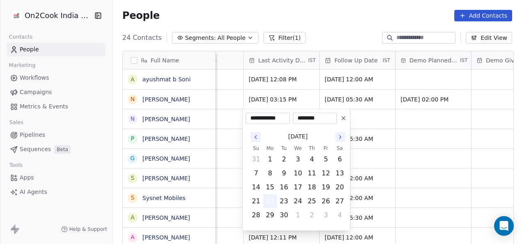
click at [271, 198] on button "22" at bounding box center [270, 201] width 13 height 13
drag, startPoint x: 271, startPoint y: 198, endPoint x: 411, endPoint y: 151, distance: 147.6
click at [411, 151] on html "On2Cook India Pvt. Ltd. Contacts People Marketing Workflows Campaigns Metrics &…" at bounding box center [261, 122] width 522 height 244
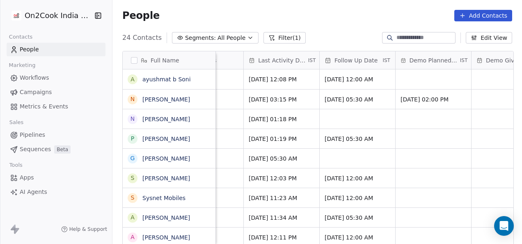
click at [411, 151] on html "On2Cook India Pvt. Ltd. Contacts People Marketing Workflows Campaigns Metrics &…" at bounding box center [261, 122] width 522 height 244
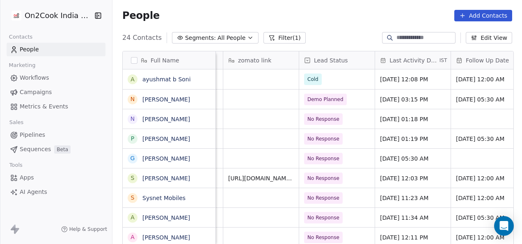
scroll to position [0, 1198]
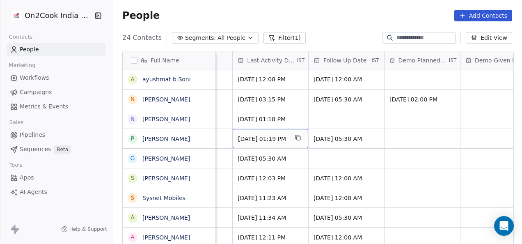
click at [242, 140] on span "[DATE] 01:19 PM" at bounding box center [263, 139] width 50 height 8
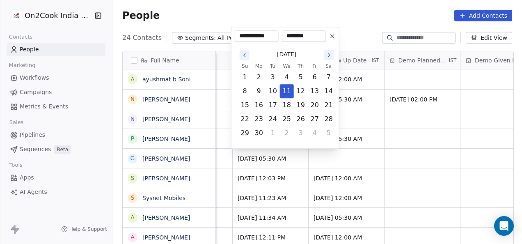
click at [328, 51] on button "Go to the Next Month" at bounding box center [329, 55] width 10 height 10
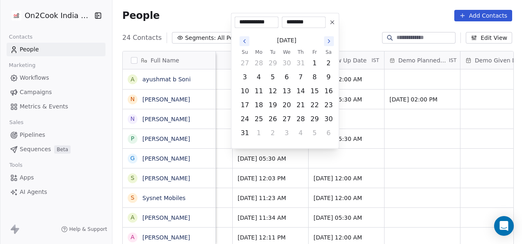
click at [331, 39] on icon "Go to the Next Month" at bounding box center [329, 41] width 7 height 7
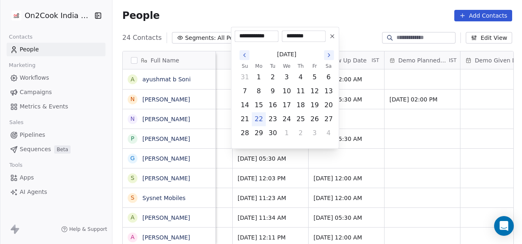
click at [260, 118] on button "22" at bounding box center [259, 118] width 13 height 13
type input "**********"
click at [260, 118] on button "22" at bounding box center [259, 118] width 13 height 13
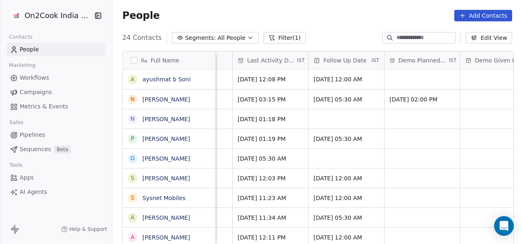
click at [386, 117] on html "On2Cook India Pvt. Ltd. Contacts People Marketing Workflows Campaigns Metrics &…" at bounding box center [261, 122] width 522 height 244
click at [325, 139] on span "[DATE] 05:30 AM" at bounding box center [339, 139] width 50 height 8
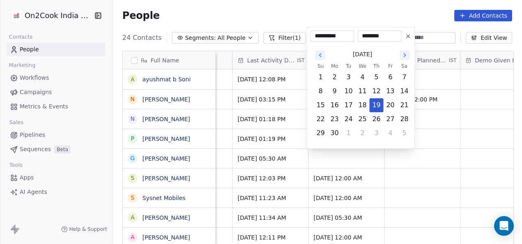
click at [404, 53] on icon "Go to the Next Month" at bounding box center [405, 54] width 2 height 3
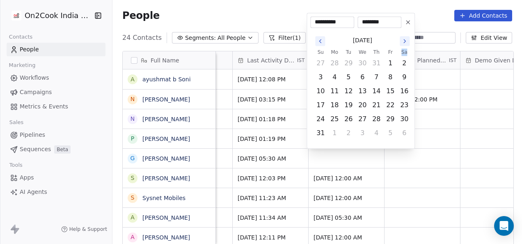
click at [404, 53] on th "Sa" at bounding box center [404, 52] width 14 height 8
drag, startPoint x: 404, startPoint y: 53, endPoint x: 404, endPoint y: 41, distance: 11.5
click at [404, 41] on icon "Go to the Next Month" at bounding box center [405, 41] width 7 height 7
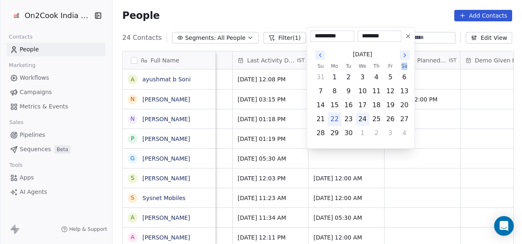
click at [360, 115] on button "24" at bounding box center [362, 118] width 13 height 13
type input "**********"
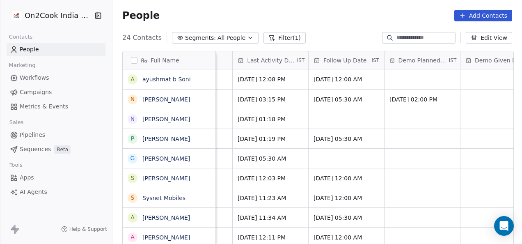
click at [393, 175] on html "On2Cook India Pvt. Ltd. Contacts People Marketing Workflows Campaigns Metrics &…" at bounding box center [261, 122] width 522 height 244
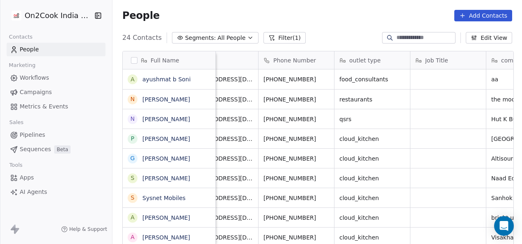
scroll to position [0, 0]
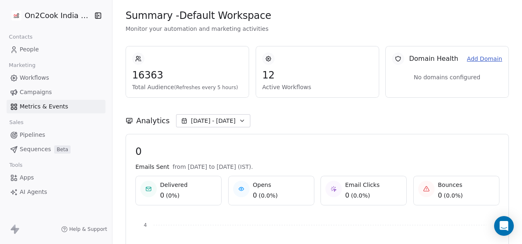
click at [54, 48] on link "People" at bounding box center [56, 50] width 99 height 14
click at [24, 51] on span "People" at bounding box center [29, 49] width 19 height 9
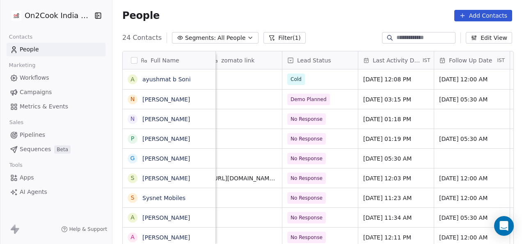
scroll to position [0, 1091]
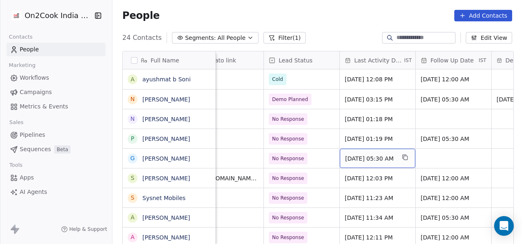
click at [351, 155] on span "[DATE] 05:30 AM" at bounding box center [370, 158] width 50 height 8
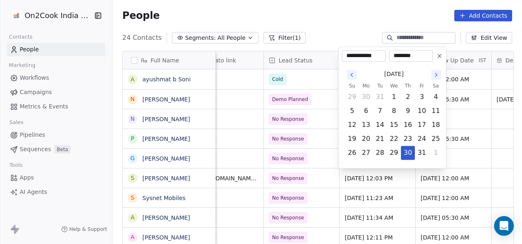
click at [438, 72] on icon "Go to the Next Month" at bounding box center [436, 74] width 7 height 7
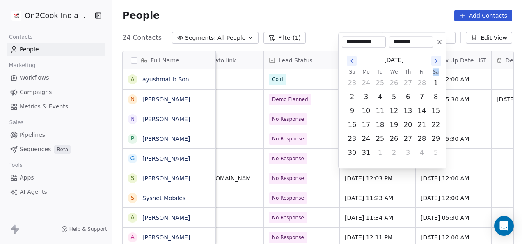
click at [438, 72] on th "Sa" at bounding box center [436, 72] width 14 height 8
drag, startPoint x: 438, startPoint y: 72, endPoint x: 438, endPoint y: 63, distance: 9.0
click at [438, 63] on div "[DATE] Su Mo Tu We Th Fr Sa 23 24 25 26 27 28 1 2 3 4 5 6 7 8 9 10 11 12 13 14 …" at bounding box center [394, 106] width 98 height 107
click at [438, 63] on icon "Go to the Next Month" at bounding box center [436, 60] width 7 height 7
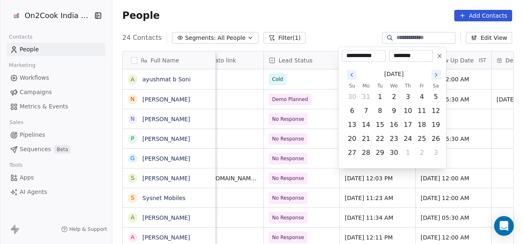
click at [438, 63] on div "[DATE] Su Mo Tu We Th Fr Sa 30 31 1 2 3 4 5 6 7 8 9 10 11 12 13 14 15 16 17 18 …" at bounding box center [392, 113] width 101 height 103
click at [435, 79] on button "Go to the Next Month" at bounding box center [437, 75] width 10 height 10
click at [436, 75] on icon "Go to the Next Month" at bounding box center [436, 74] width 7 height 7
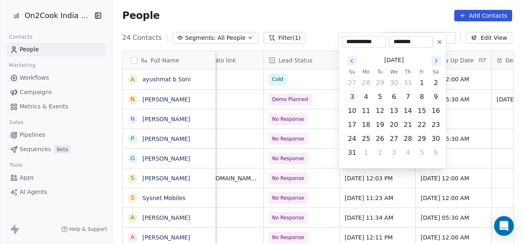
click at [436, 64] on button "Go to the Next Month" at bounding box center [437, 61] width 10 height 10
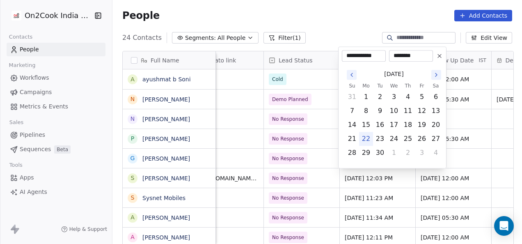
click at [366, 138] on button "22" at bounding box center [366, 138] width 13 height 13
type input "**********"
click at [366, 138] on button "22" at bounding box center [366, 138] width 13 height 13
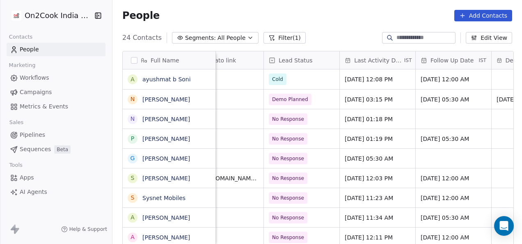
click at [315, 149] on html "On2Cook India Pvt. Ltd. Contacts People Marketing Workflows Campaigns Metrics &…" at bounding box center [261, 122] width 522 height 244
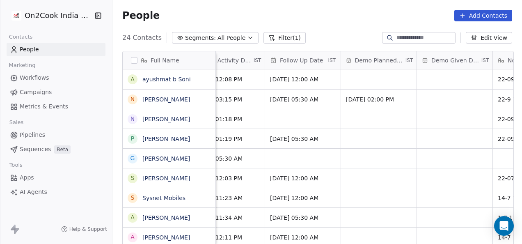
scroll to position [0, 1242]
click at [272, 154] on div "grid" at bounding box center [304, 158] width 76 height 19
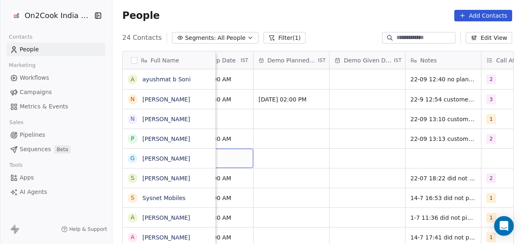
scroll to position [0, 1399]
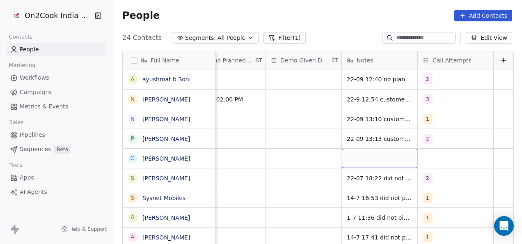
click at [342, 154] on div "grid" at bounding box center [380, 158] width 76 height 19
click at [342, 153] on div "grid" at bounding box center [380, 158] width 76 height 19
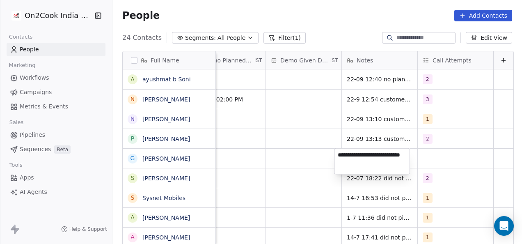
type textarea "**********"
click at [440, 161] on html "On2Cook India Pvt. Ltd. Contacts People Marketing Workflows Campaigns Metrics &…" at bounding box center [261, 122] width 522 height 244
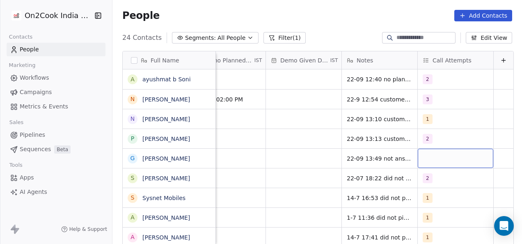
click at [431, 154] on div "grid" at bounding box center [456, 158] width 76 height 19
click at [422, 154] on div "grid" at bounding box center [456, 158] width 76 height 19
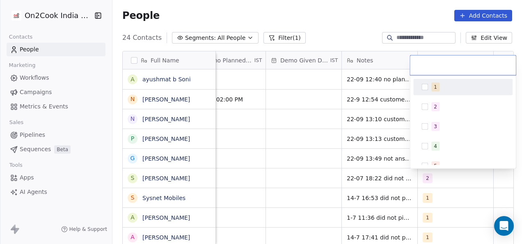
click at [425, 89] on button "Suggestions" at bounding box center [425, 87] width 7 height 7
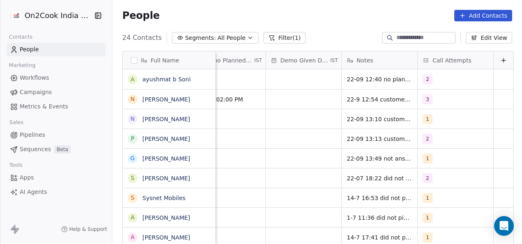
click at [304, 165] on html "On2Cook India Pvt. Ltd. Contacts People Marketing Workflows Campaigns Metrics &…" at bounding box center [261, 122] width 522 height 244
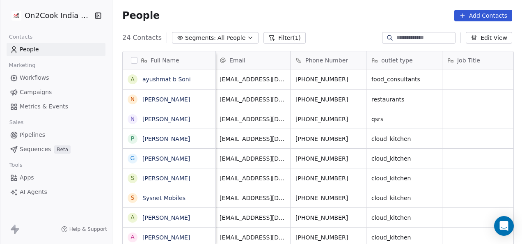
scroll to position [0, 0]
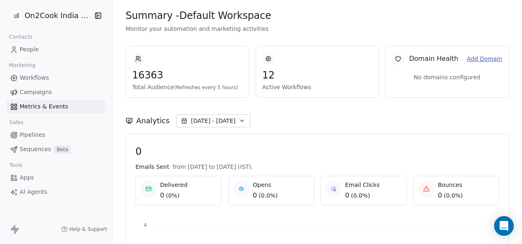
click at [57, 44] on link "People" at bounding box center [56, 50] width 99 height 14
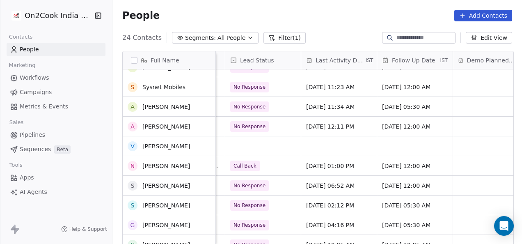
scroll to position [89, 0]
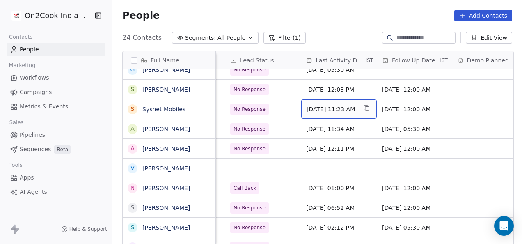
click at [307, 106] on span "[DATE] 11:23 AM" at bounding box center [332, 109] width 50 height 8
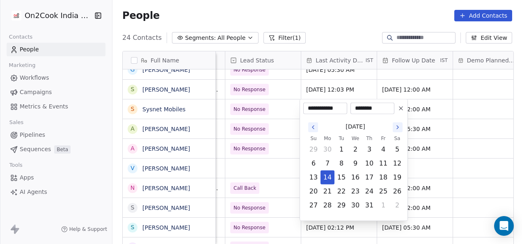
click at [393, 128] on button "Go to the Next Month" at bounding box center [398, 127] width 10 height 10
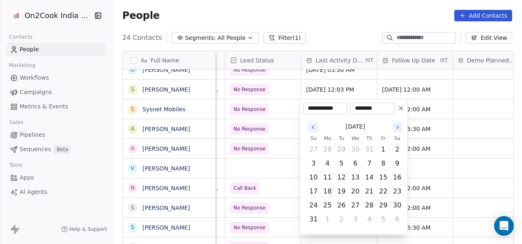
click at [393, 128] on button "Go to the Next Month" at bounding box center [398, 127] width 10 height 10
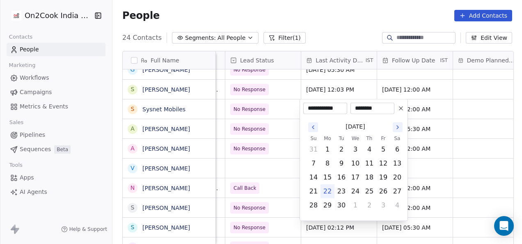
click at [325, 191] on button "22" at bounding box center [327, 191] width 13 height 13
type input "**********"
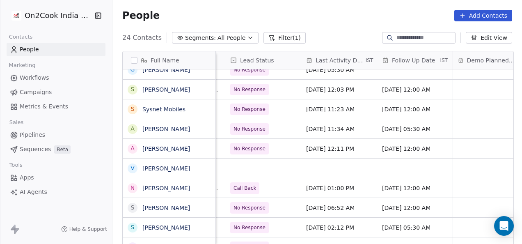
click at [439, 129] on html "On2Cook India Pvt. Ltd. Contacts People Marketing Workflows Campaigns Metrics &…" at bounding box center [261, 122] width 522 height 244
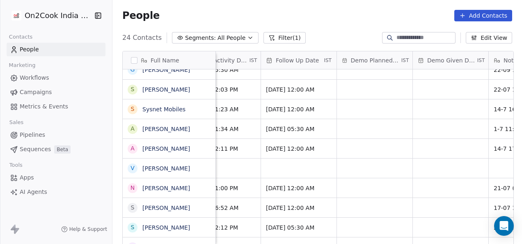
scroll to position [0, 1399]
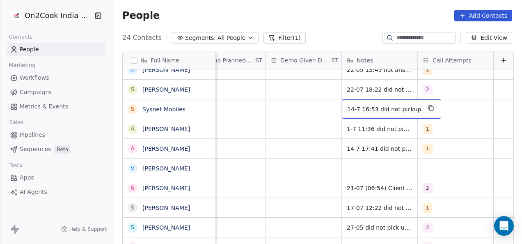
click at [342, 109] on div "14-7 16:53 did not pickup" at bounding box center [391, 108] width 99 height 19
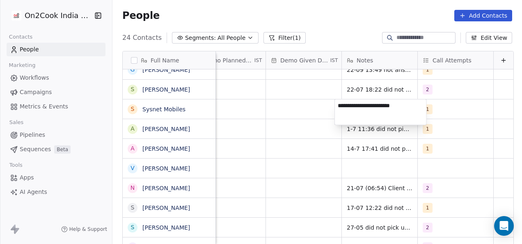
click at [338, 109] on textarea "**********" at bounding box center [381, 111] width 92 height 25
type textarea "**********"
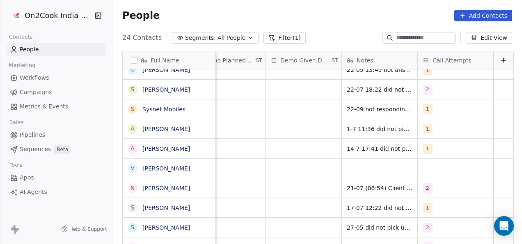
click at [354, 89] on html "On2Cook India Pvt. Ltd. Contacts People Marketing Workflows Campaigns Metrics &…" at bounding box center [261, 122] width 522 height 244
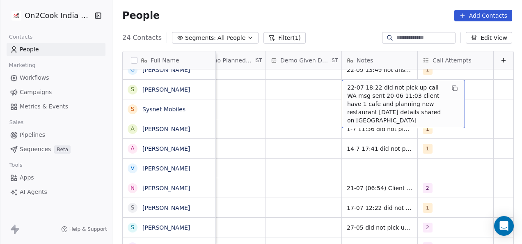
click at [354, 89] on span "22-07 18:22 did not pick up call WA msg sent 20-06 11:03 client have 1 cafe and…" at bounding box center [396, 103] width 98 height 41
click at [356, 87] on span "22-07 18:22 did not pick up call WA msg sent 20-06 11:03 client have 1 cafe and…" at bounding box center [396, 103] width 98 height 41
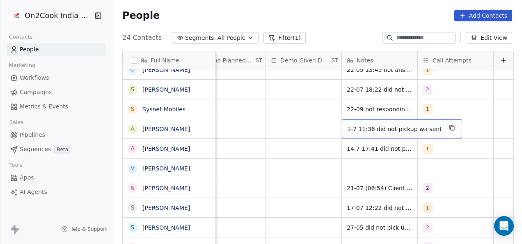
click at [359, 126] on span "1-7 11:36 did not pickup wa sent" at bounding box center [394, 129] width 95 height 8
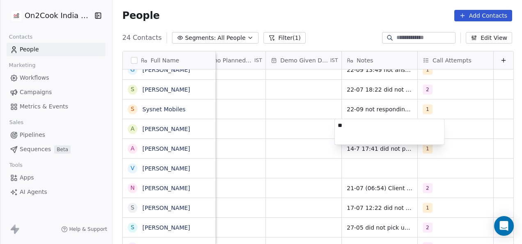
type textarea "*"
type textarea "**********"
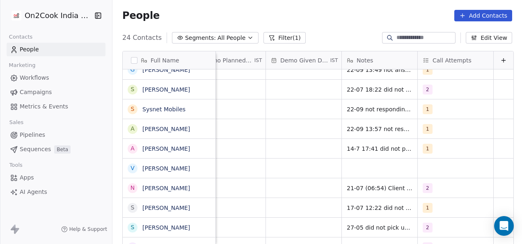
click at [356, 108] on html "On2Cook India Pvt. Ltd. Contacts People Marketing Workflows Campaigns Metrics &…" at bounding box center [261, 122] width 522 height 244
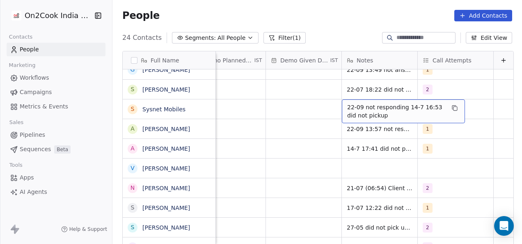
click at [356, 108] on span "22-09 not responding 14-7 16:53 did not pickup" at bounding box center [396, 111] width 98 height 16
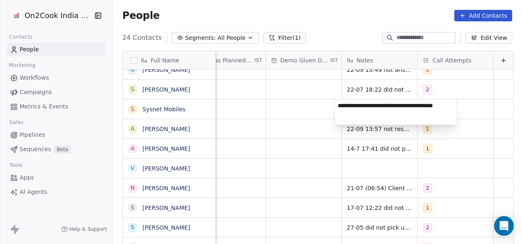
click at [357, 103] on textarea "**********" at bounding box center [396, 111] width 122 height 25
type textarea "**********"
click at [369, 86] on html "On2Cook India Pvt. Ltd. Contacts People Marketing Workflows Campaigns Metrics &…" at bounding box center [261, 122] width 522 height 244
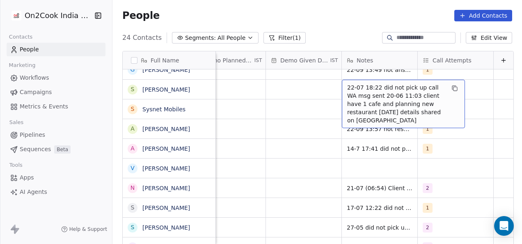
click at [370, 85] on span "22-07 18:22 did not pick up call WA msg sent 20-06 11:03 client have 1 cafe and…" at bounding box center [396, 103] width 98 height 41
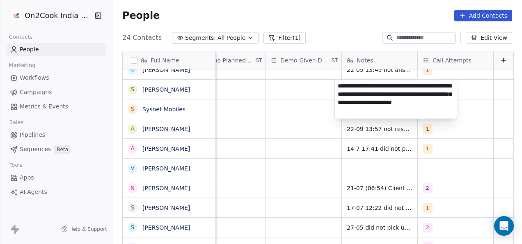
click at [370, 85] on textarea "**********" at bounding box center [396, 99] width 122 height 39
type textarea "**********"
click at [313, 107] on html "On2Cook India Pvt. Ltd. Contacts People Marketing Workflows Campaigns Metrics &…" at bounding box center [261, 122] width 522 height 244
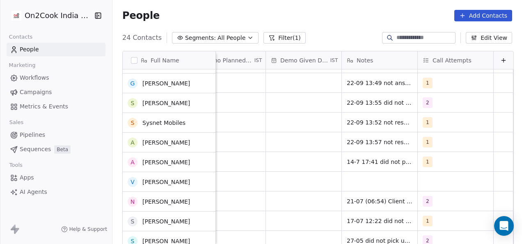
scroll to position [76, 0]
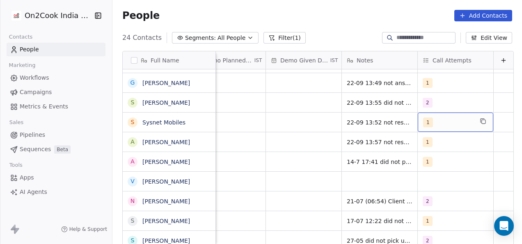
click at [423, 122] on span "1" at bounding box center [428, 122] width 10 height 10
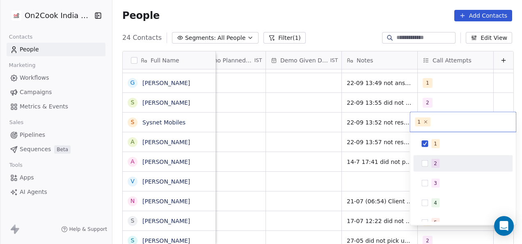
click at [425, 163] on button "Suggestions" at bounding box center [425, 163] width 7 height 7
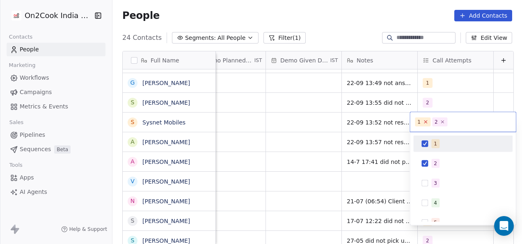
click at [424, 119] on icon at bounding box center [425, 121] width 5 height 5
click at [427, 91] on html "On2Cook India Pvt. Ltd. Contacts People Marketing Workflows Campaigns Metrics &…" at bounding box center [261, 122] width 522 height 244
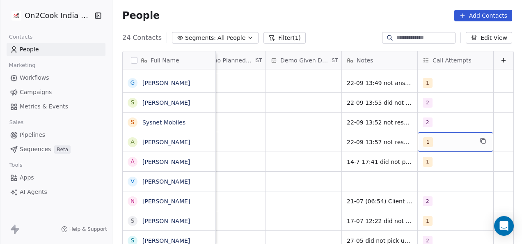
click at [423, 145] on span "1" at bounding box center [428, 142] width 10 height 10
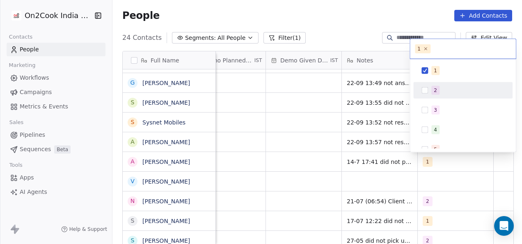
click at [425, 95] on div "2" at bounding box center [463, 90] width 93 height 13
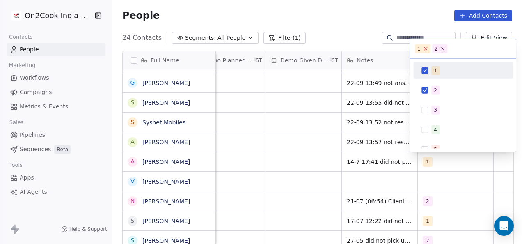
click at [424, 48] on icon at bounding box center [425, 48] width 5 height 5
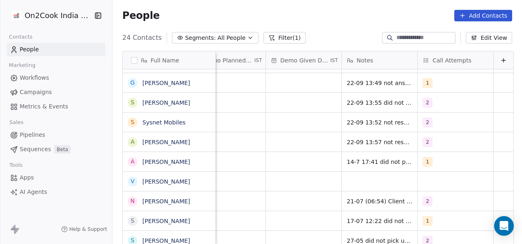
click at [316, 140] on html "On2Cook India Pvt. Ltd. Contacts People Marketing Workflows Campaigns Metrics &…" at bounding box center [261, 122] width 522 height 244
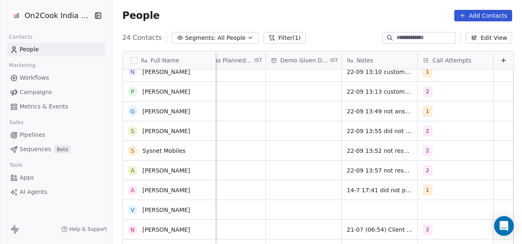
scroll to position [47, 0]
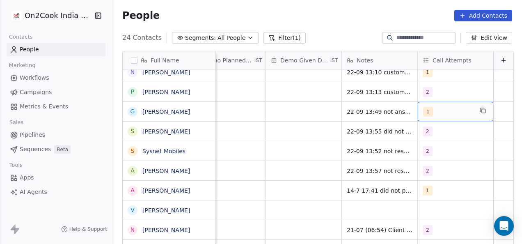
click at [423, 112] on span "1" at bounding box center [428, 112] width 10 height 10
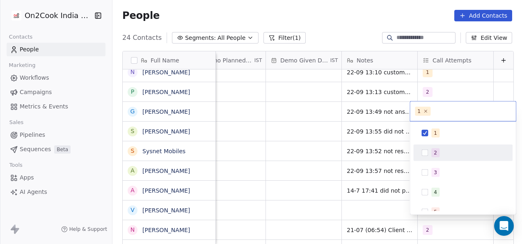
click at [425, 146] on div "2" at bounding box center [463, 152] width 93 height 13
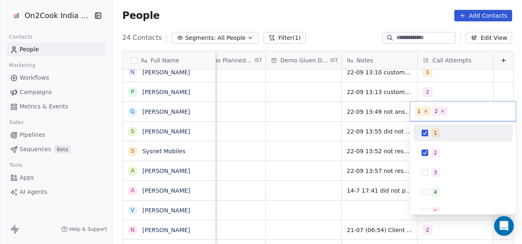
click at [425, 130] on button "Suggestions" at bounding box center [425, 133] width 7 height 7
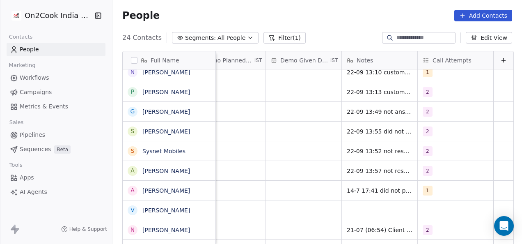
click at [293, 133] on html "On2Cook India Pvt. Ltd. Contacts People Marketing Workflows Campaigns Metrics &…" at bounding box center [261, 122] width 522 height 244
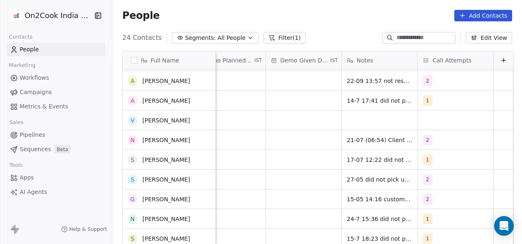
scroll to position [137, 0]
